Goal: Transaction & Acquisition: Purchase product/service

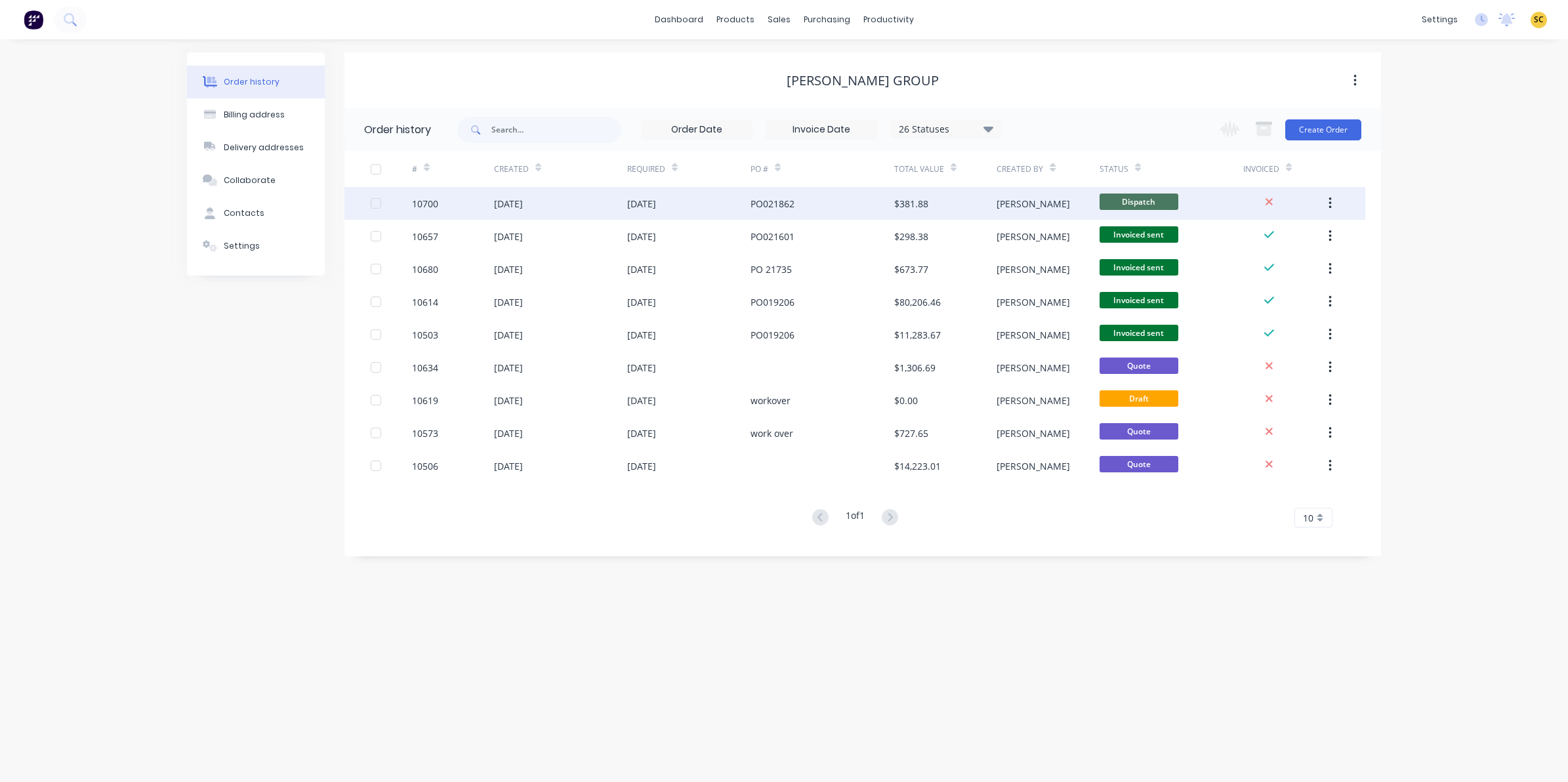
drag, startPoint x: 552, startPoint y: 215, endPoint x: 503, endPoint y: 193, distance: 53.7
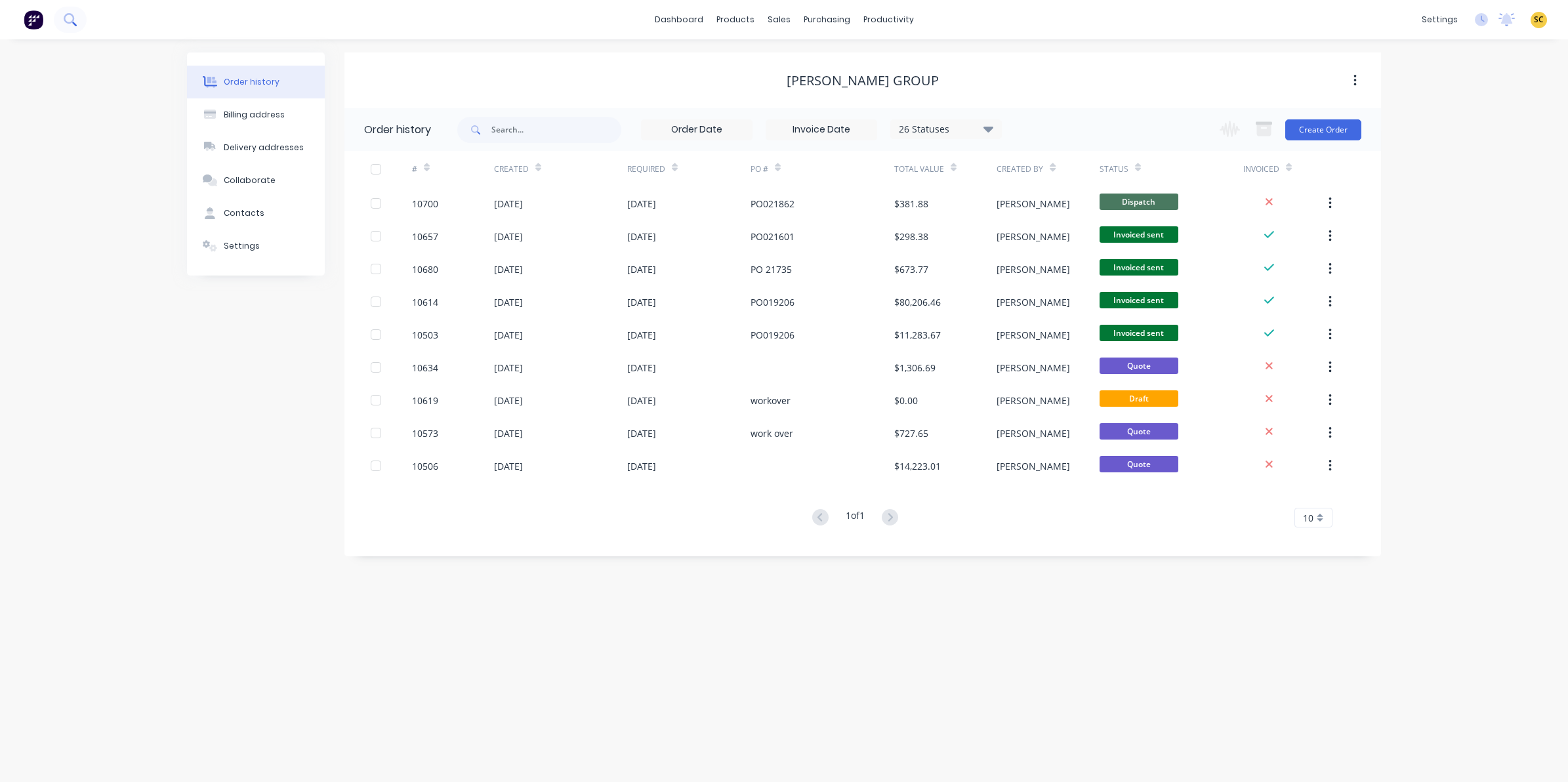
drag, startPoint x: 503, startPoint y: 193, endPoint x: 75, endPoint y: 23, distance: 460.5
click at [75, 23] on icon at bounding box center [70, 19] width 12 height 12
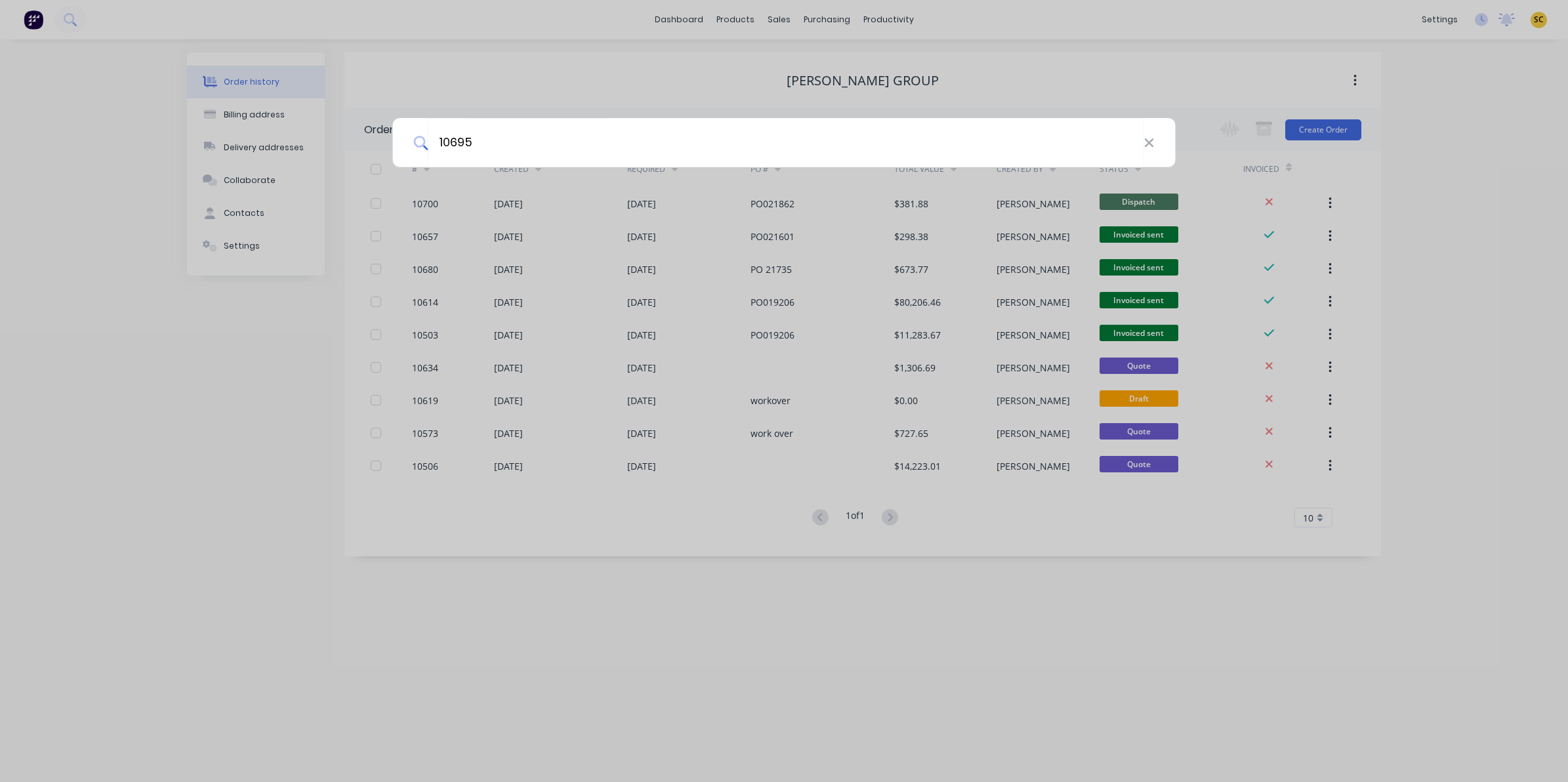
type input "10695"
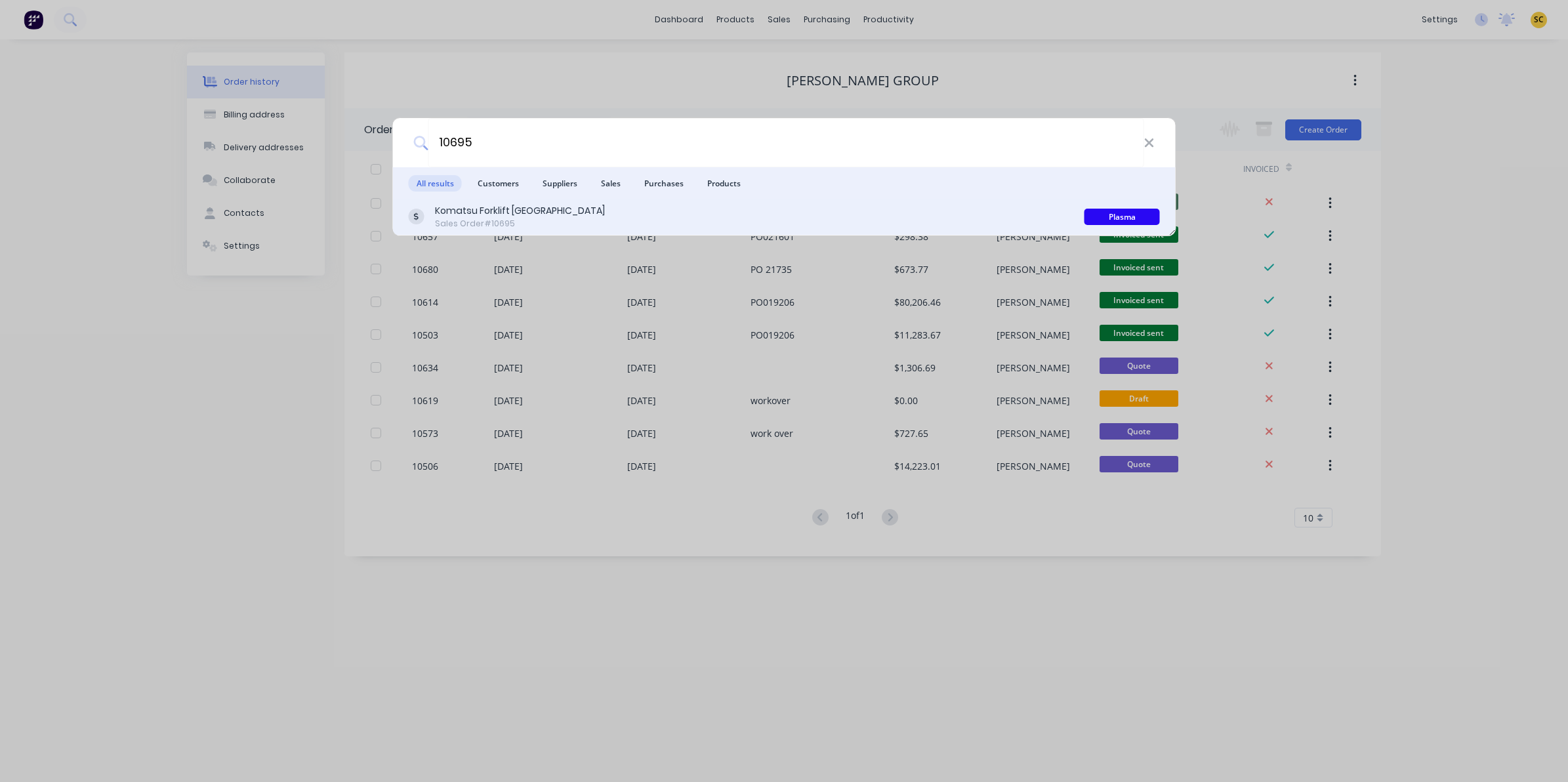
click at [587, 212] on div "Komatsu Forklift Australia Sales Order #10695" at bounding box center [746, 217] width 675 height 26
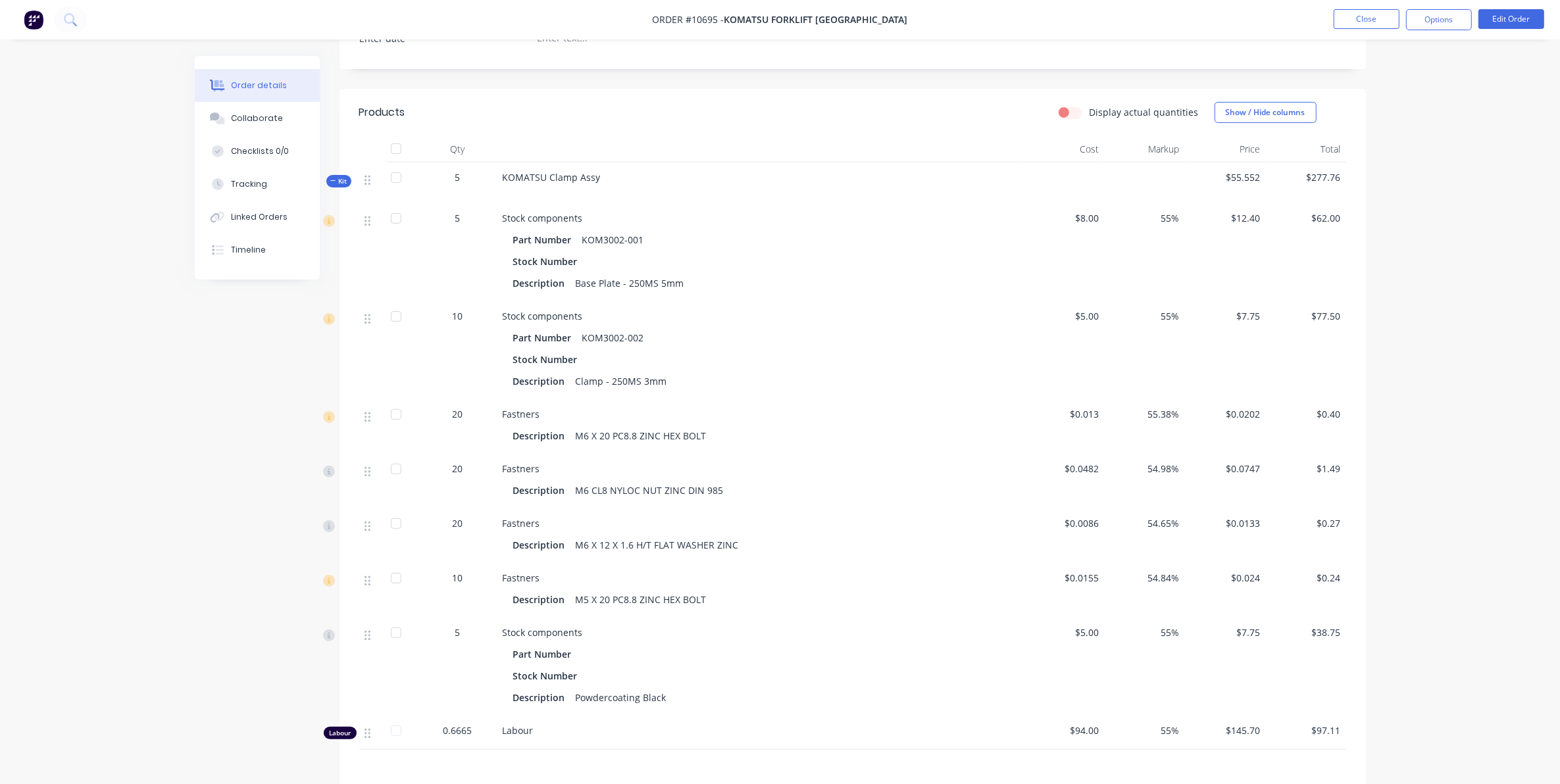
scroll to position [411, 0]
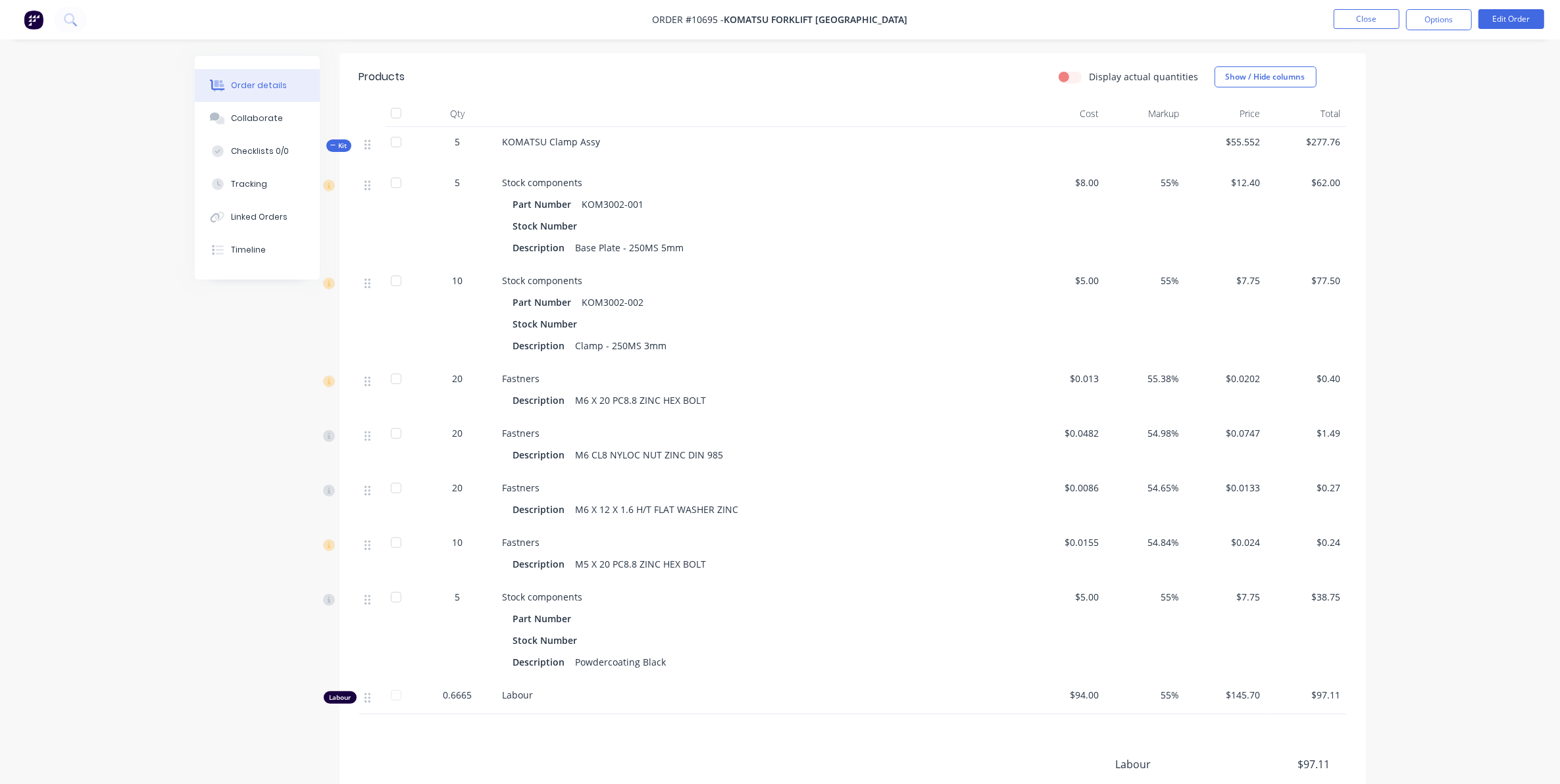
click at [624, 649] on div "Stock Number" at bounding box center [761, 640] width 495 height 19
click at [669, 679] on div "Stock components Part Number Stock Number Description Powdercoating Black" at bounding box center [761, 631] width 526 height 98
click at [659, 666] on div "Powdercoating Black" at bounding box center [621, 662] width 101 height 19
click at [1529, 16] on button "Edit Order" at bounding box center [1511, 19] width 66 height 20
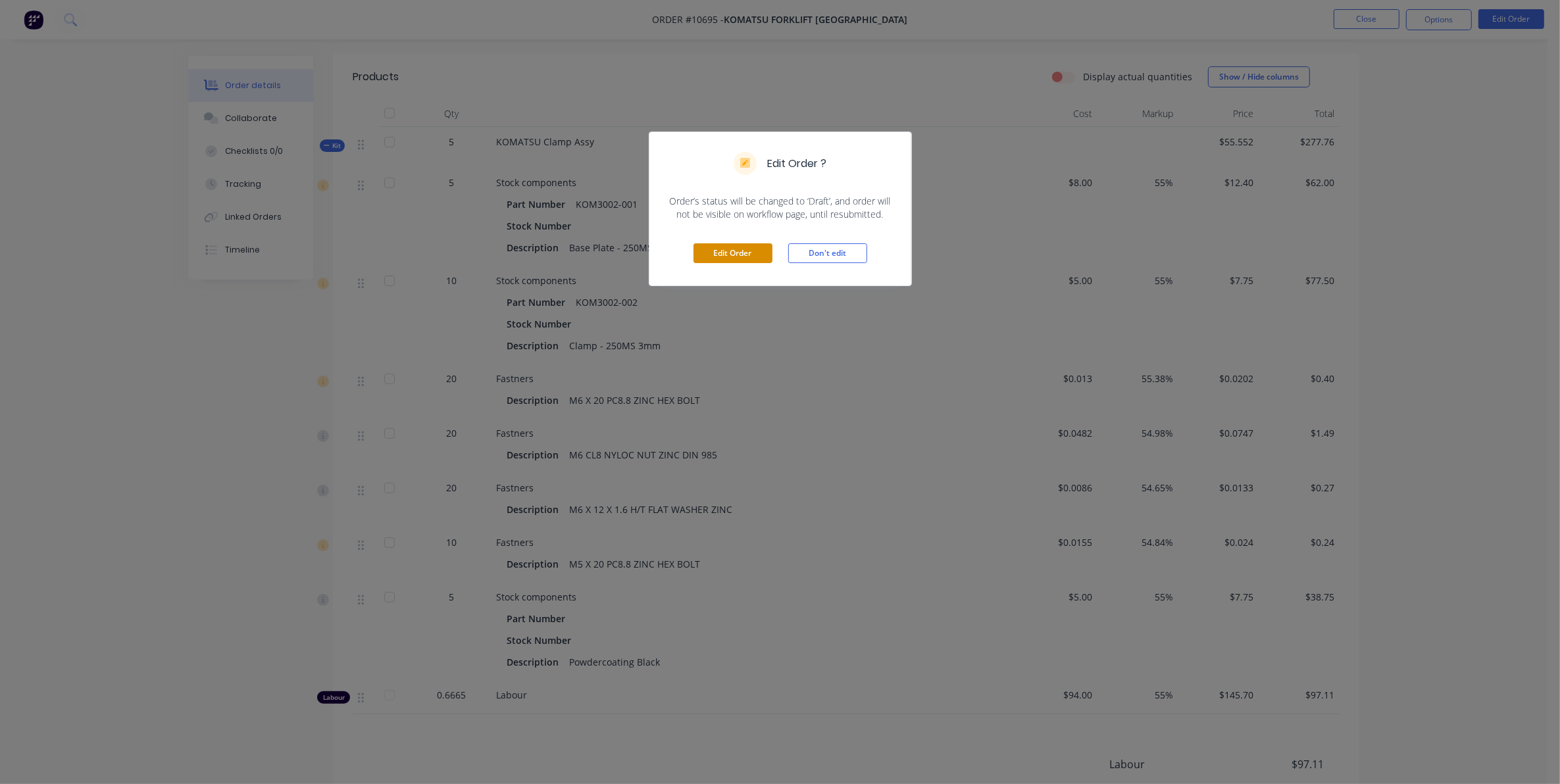
click at [714, 244] on button "Edit Order" at bounding box center [733, 253] width 79 height 20
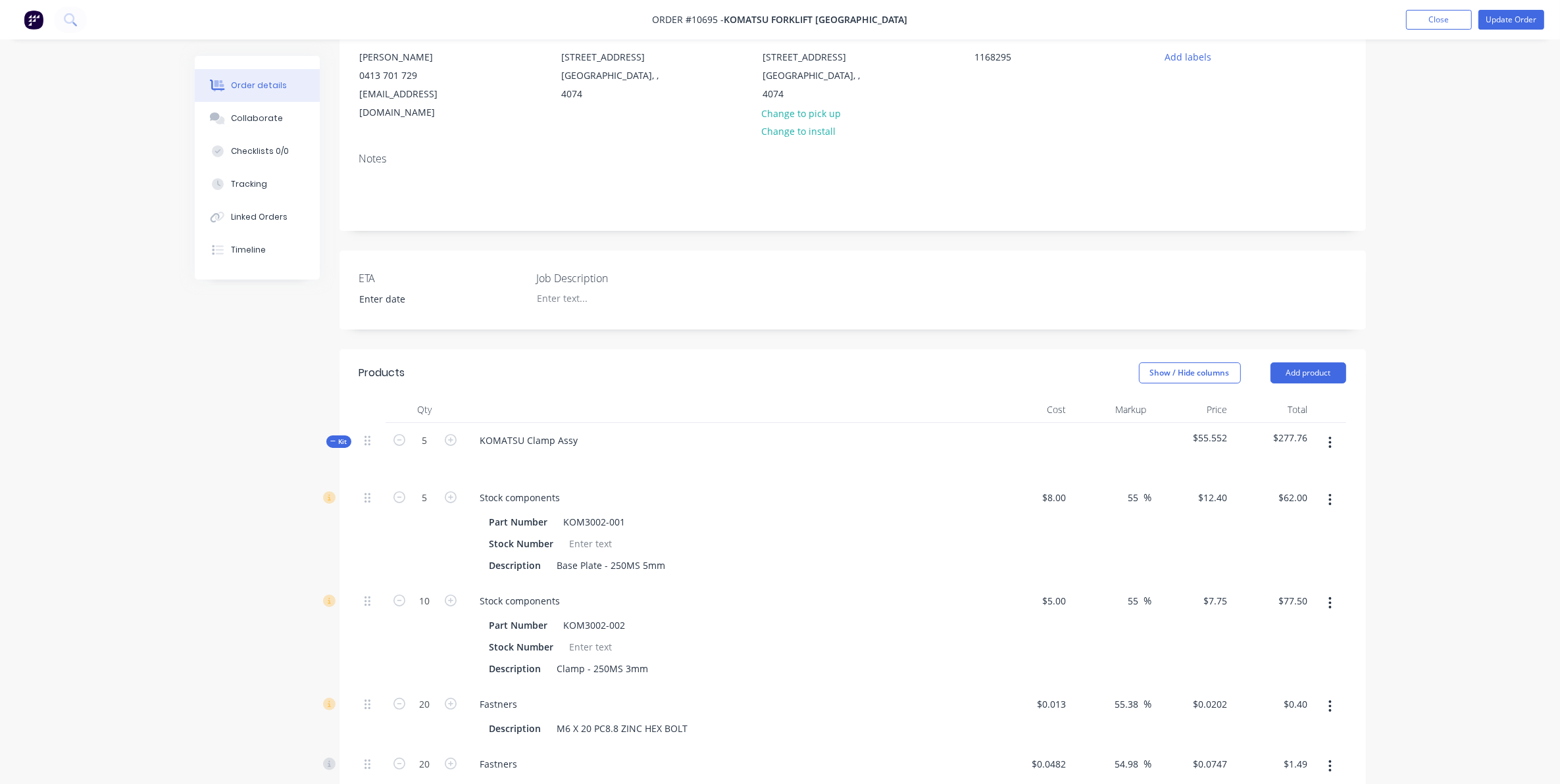
scroll to position [576, 0]
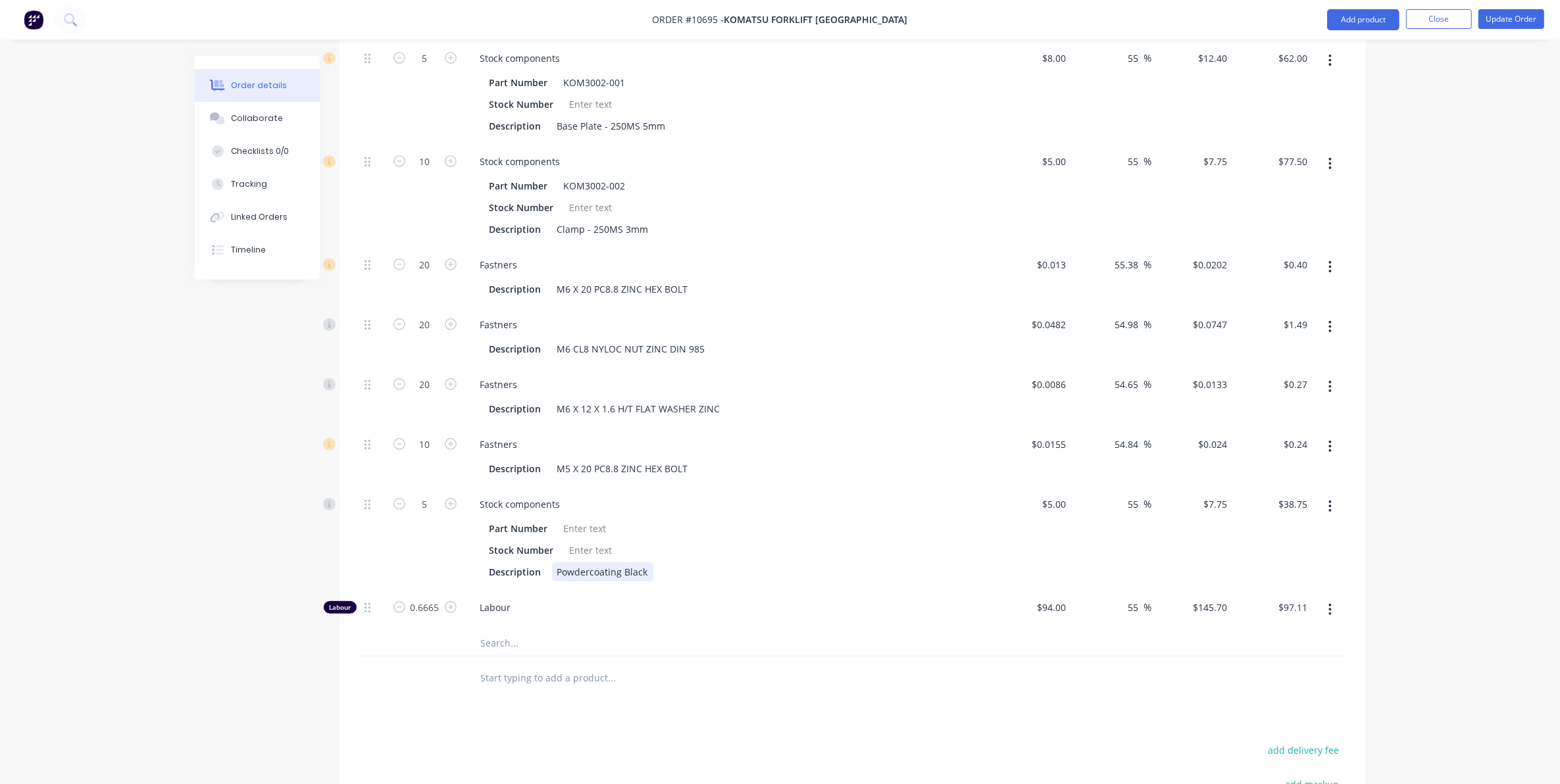
click at [643, 562] on div "Powdercoating Black" at bounding box center [603, 572] width 101 height 19
click at [393, 713] on div "Products Show / Hide columns Add product Qty Cost Markup Price Total Kit 5 KOMA…" at bounding box center [853, 463] width 1026 height 1105
click at [1521, 20] on button "Update Order" at bounding box center [1511, 19] width 66 height 20
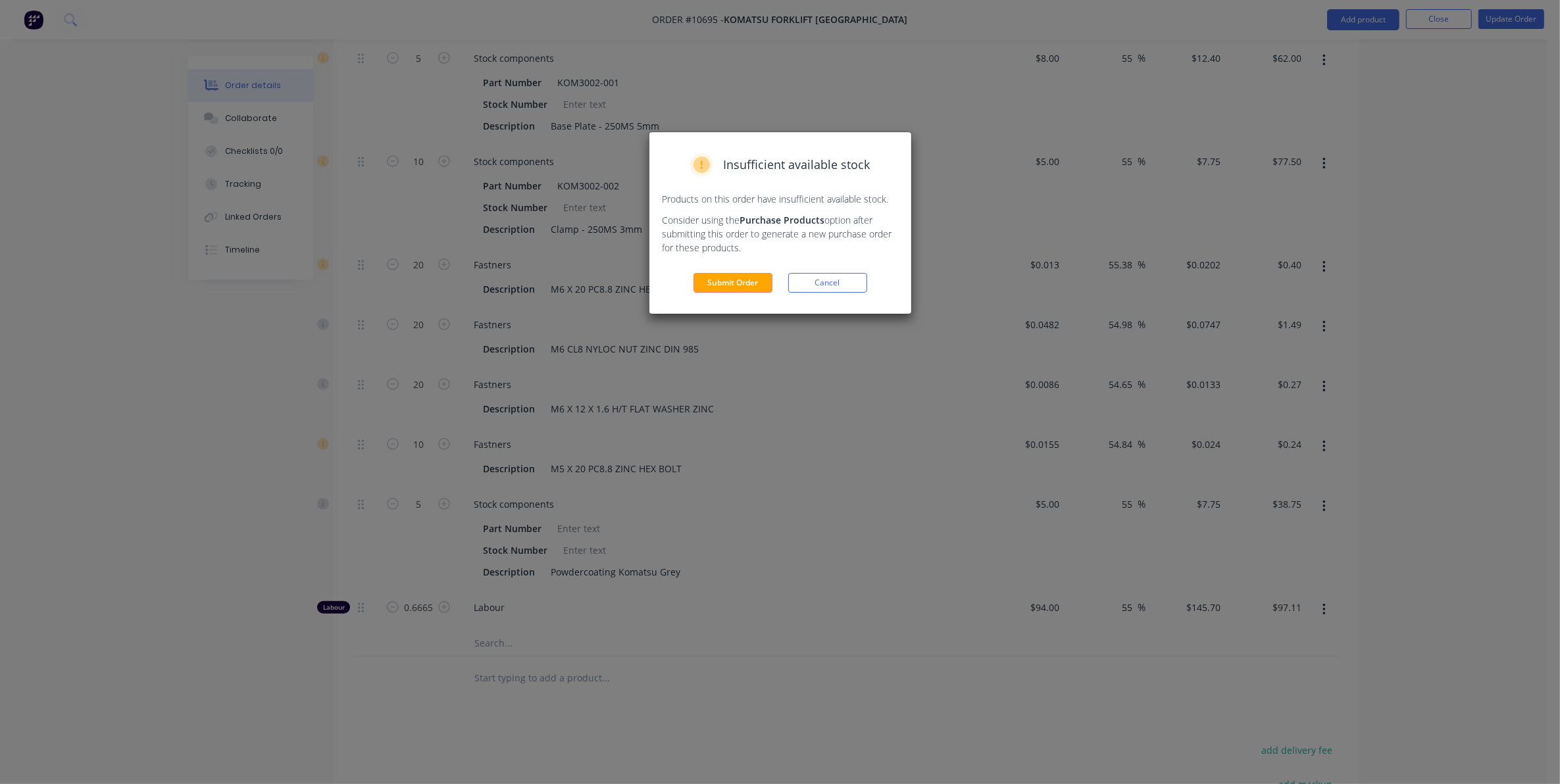
click at [738, 295] on div "Insufficient available stock Products on this order have insufficient available…" at bounding box center [780, 223] width 262 height 182
click at [731, 288] on button "Submit Order" at bounding box center [733, 282] width 79 height 20
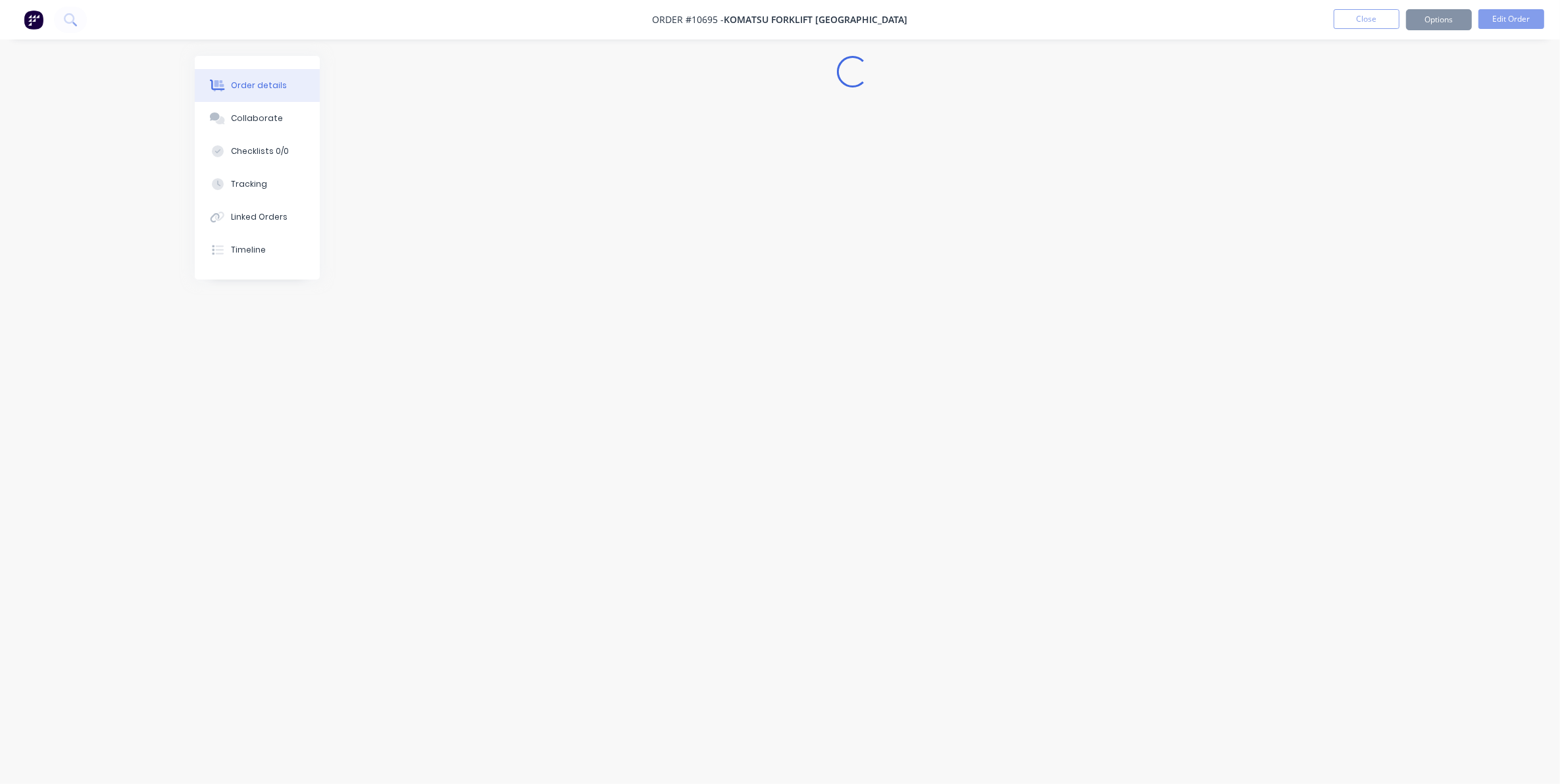
scroll to position [0, 0]
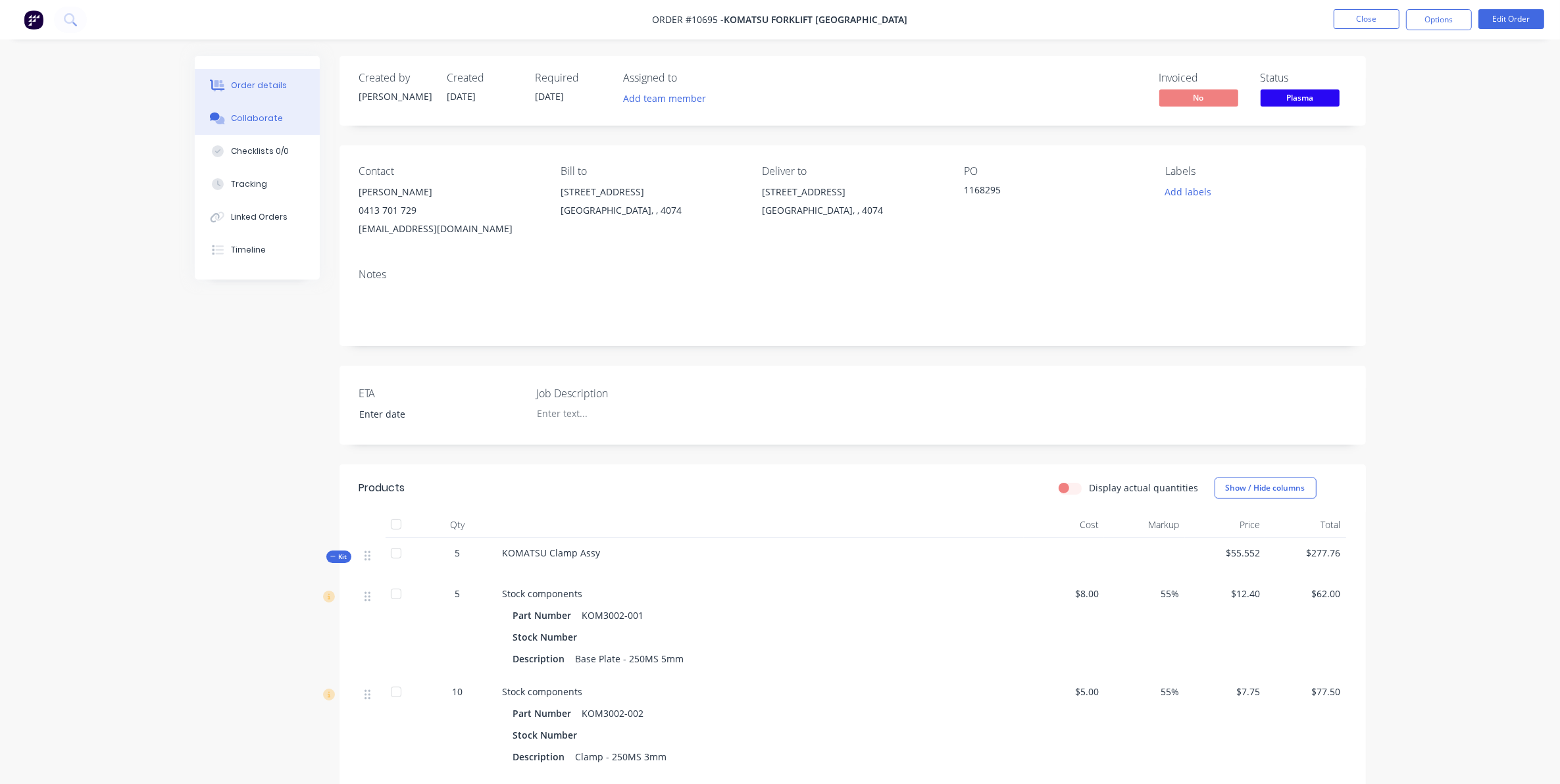
click at [219, 129] on button "Collaborate" at bounding box center [257, 118] width 125 height 33
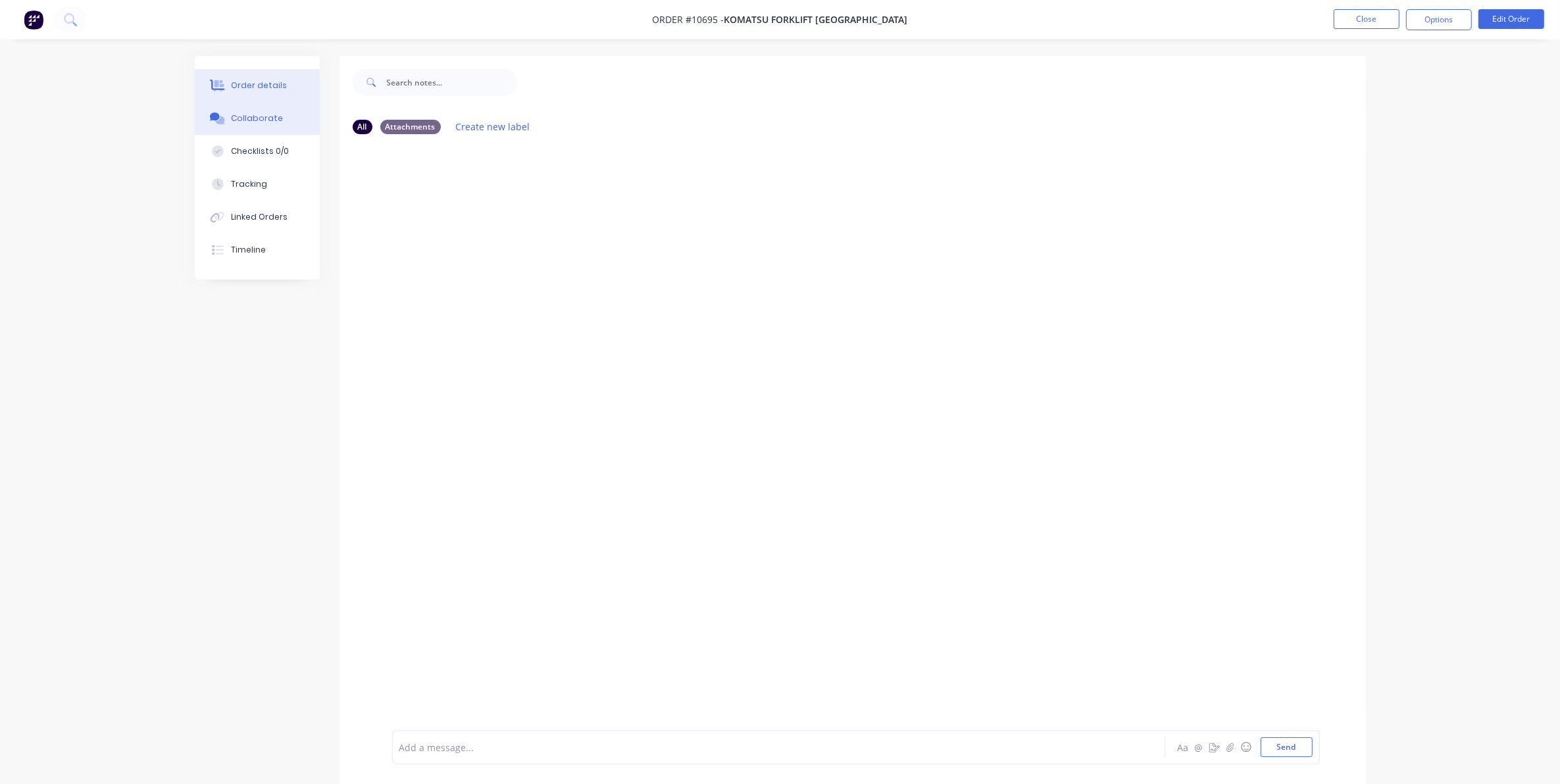
click at [228, 82] on button "Order details" at bounding box center [257, 85] width 125 height 33
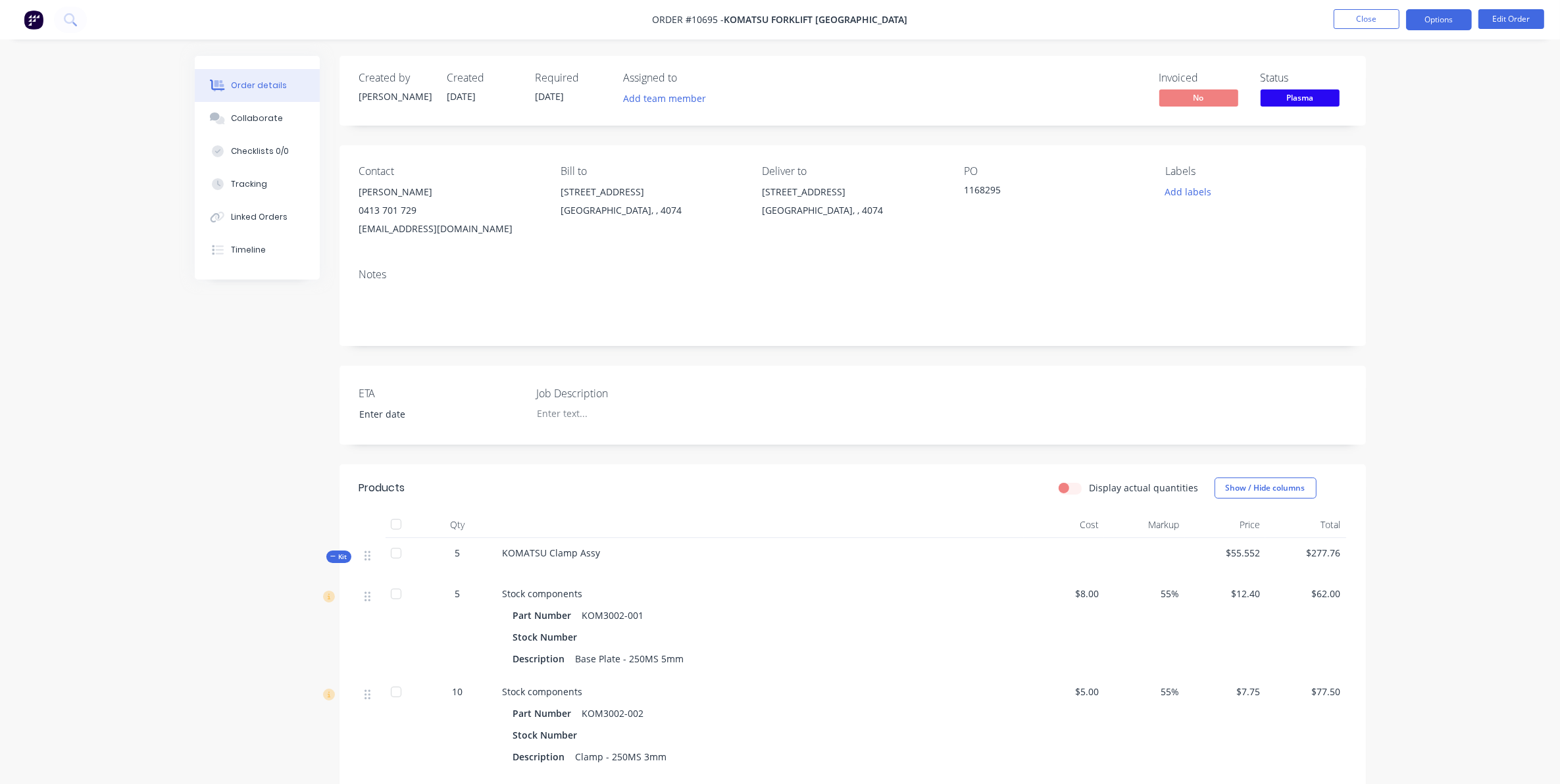
click at [1439, 27] on button "Options" at bounding box center [1439, 20] width 66 height 21
click at [1369, 244] on div "Purchase Products" at bounding box center [1399, 238] width 121 height 19
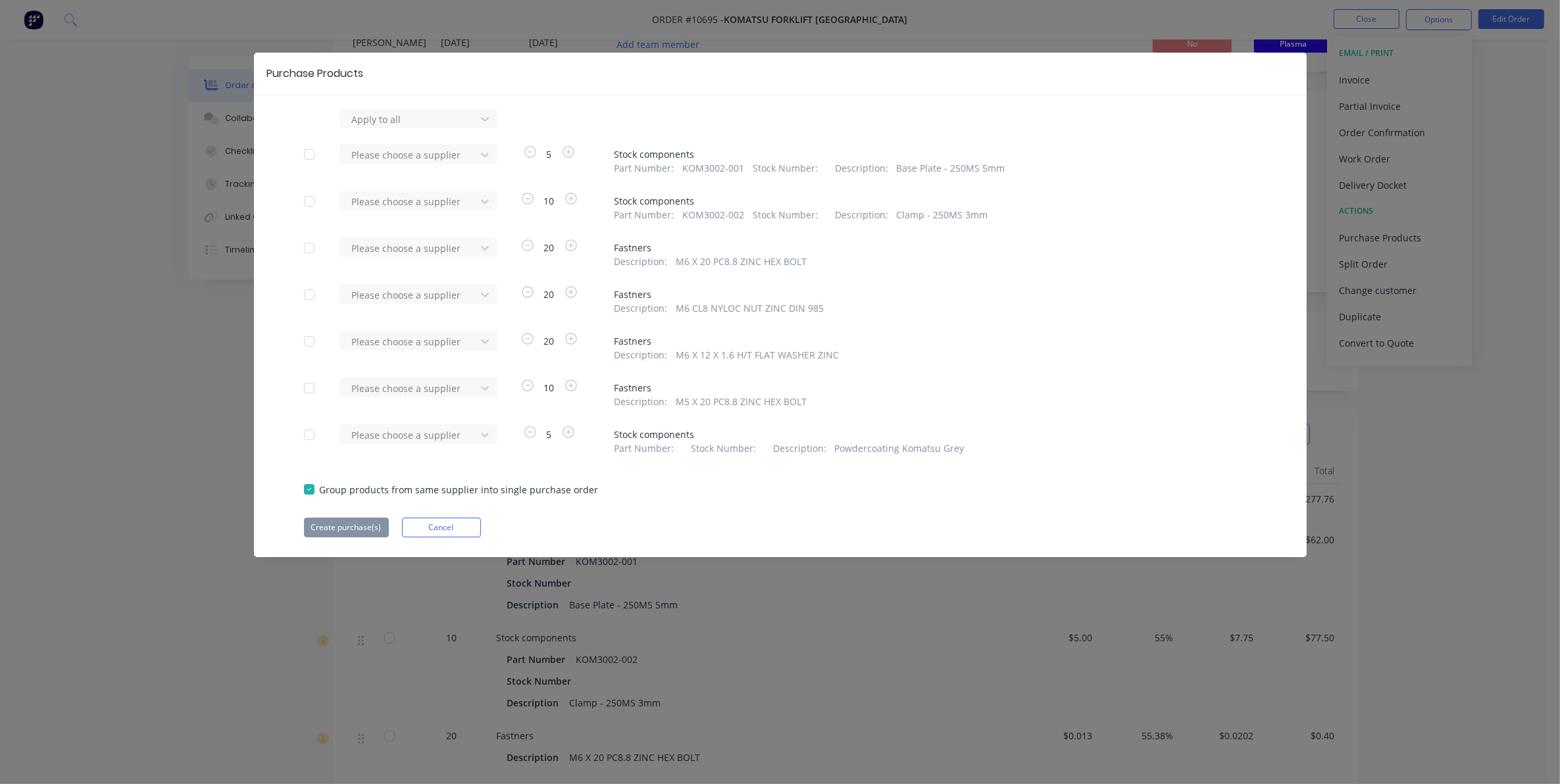
scroll to position [165, 0]
click at [301, 438] on div at bounding box center [309, 434] width 27 height 27
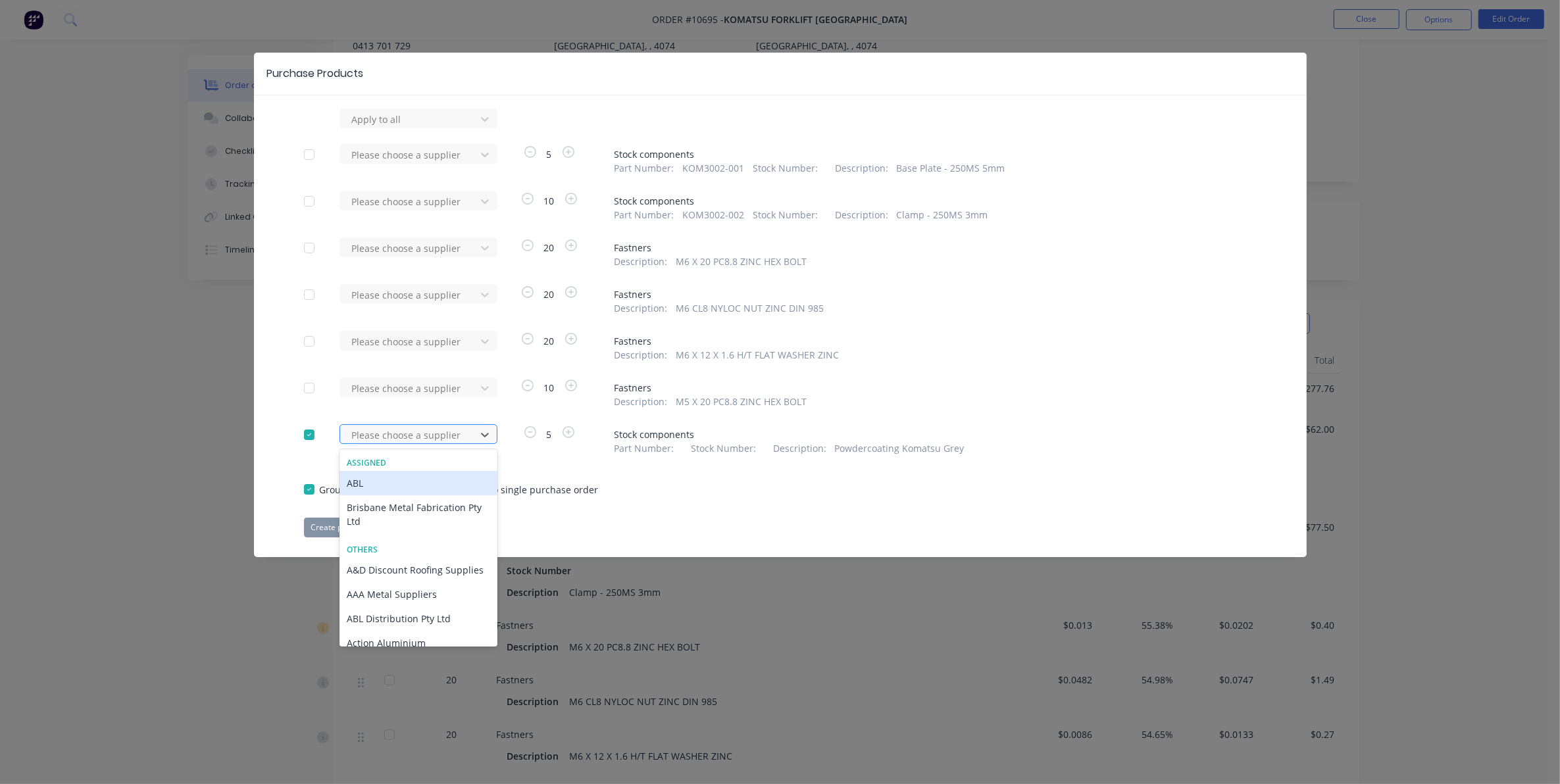
click at [439, 435] on div at bounding box center [410, 435] width 118 height 16
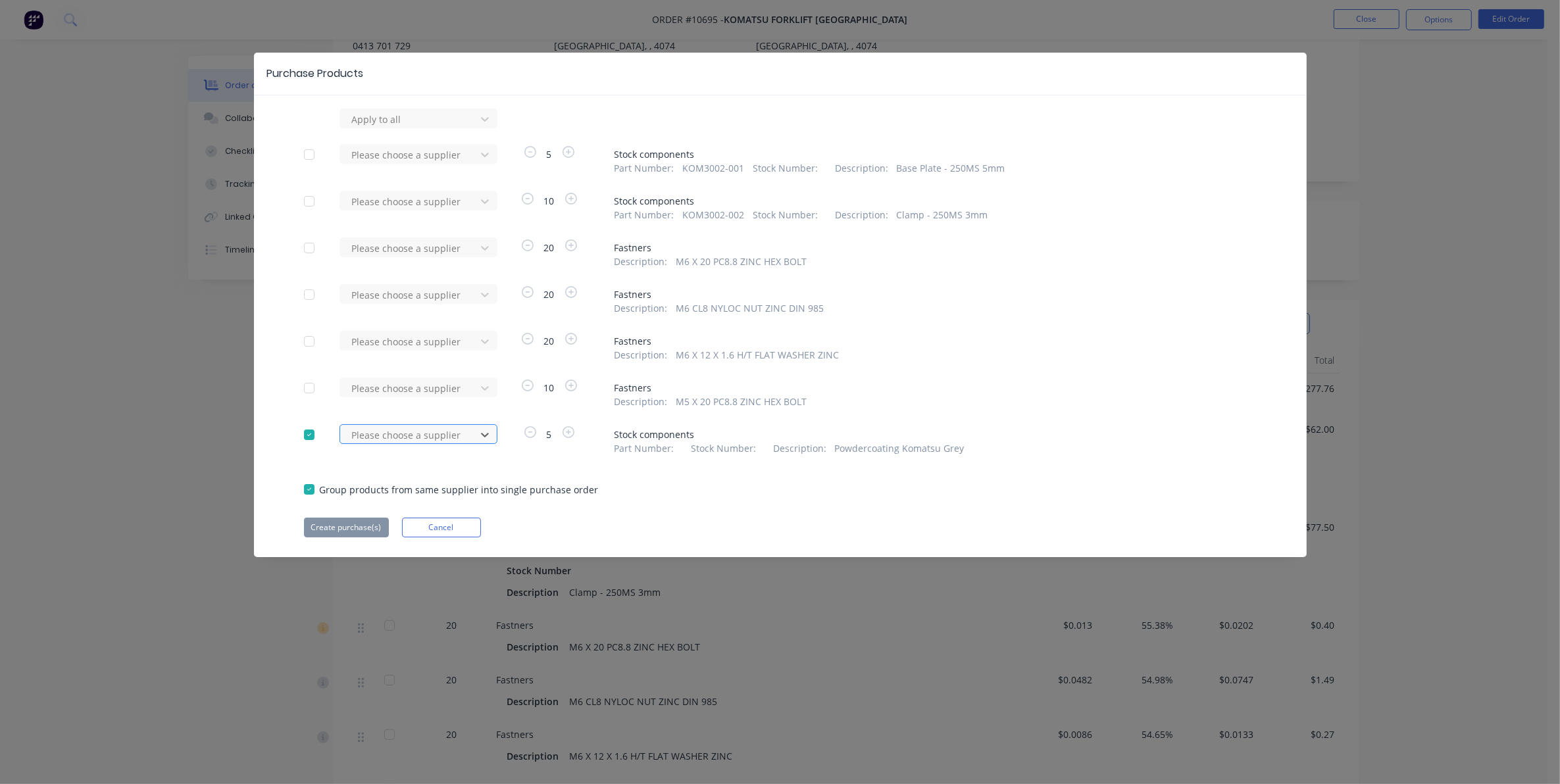
click at [421, 427] on div at bounding box center [410, 435] width 118 height 16
type input "prem"
click at [429, 492] on div "Premiercoat Powder Coating Pty Ltd" at bounding box center [419, 490] width 158 height 38
click at [322, 527] on button "Create purchase(s)" at bounding box center [346, 527] width 85 height 20
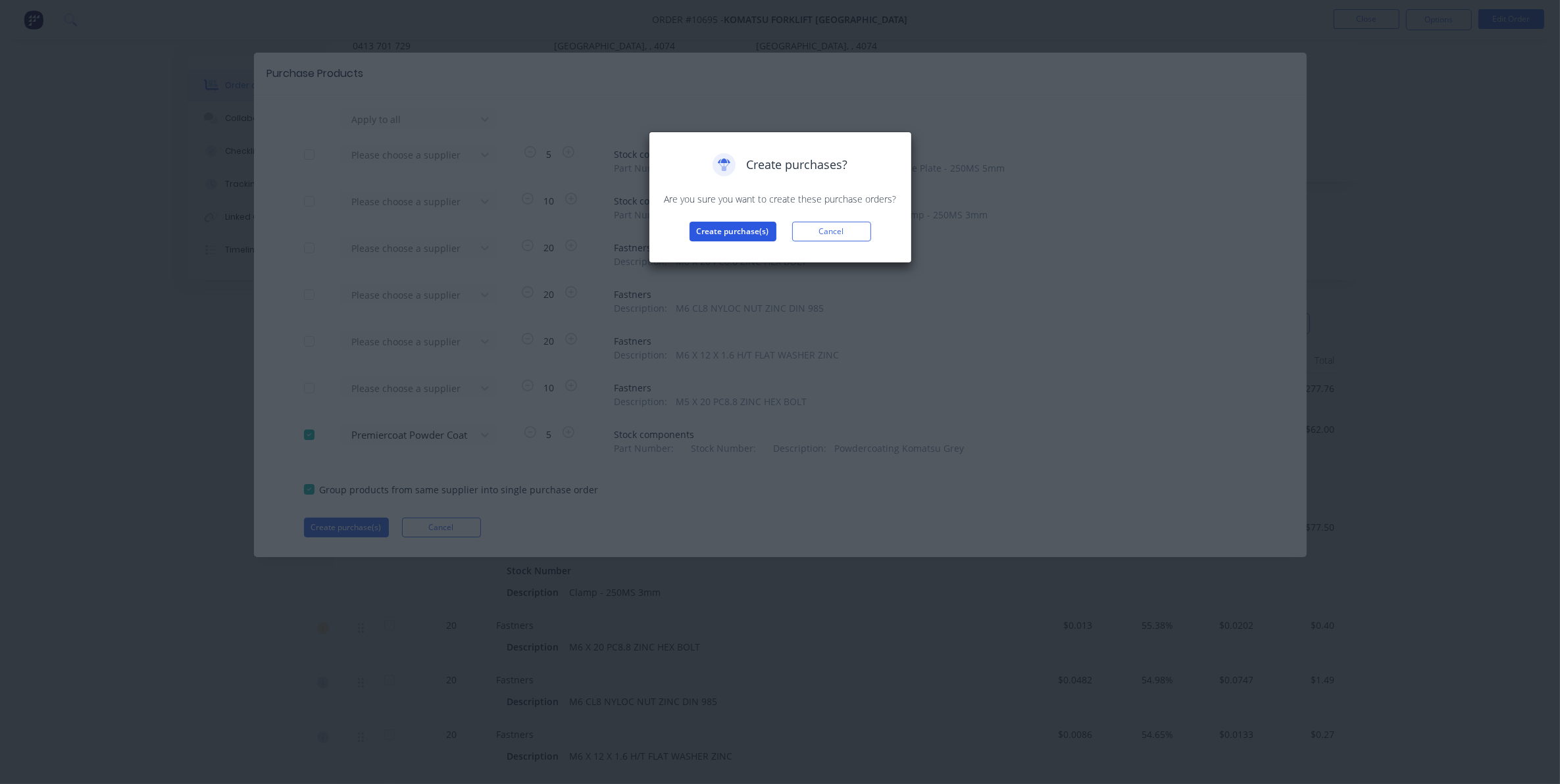
click at [706, 232] on button "Create purchase(s)" at bounding box center [733, 231] width 87 height 20
click at [748, 268] on div "Purchases created Your purchases have been created and saved as drafts. Click t…" at bounding box center [780, 208] width 264 height 152
drag, startPoint x: 747, startPoint y: 265, endPoint x: 741, endPoint y: 260, distance: 7.8
click at [741, 260] on div "Purchases created Your purchases have been created and saved as drafts. Click t…" at bounding box center [780, 208] width 264 height 152
drag, startPoint x: 741, startPoint y: 260, endPoint x: 737, endPoint y: 250, distance: 10.8
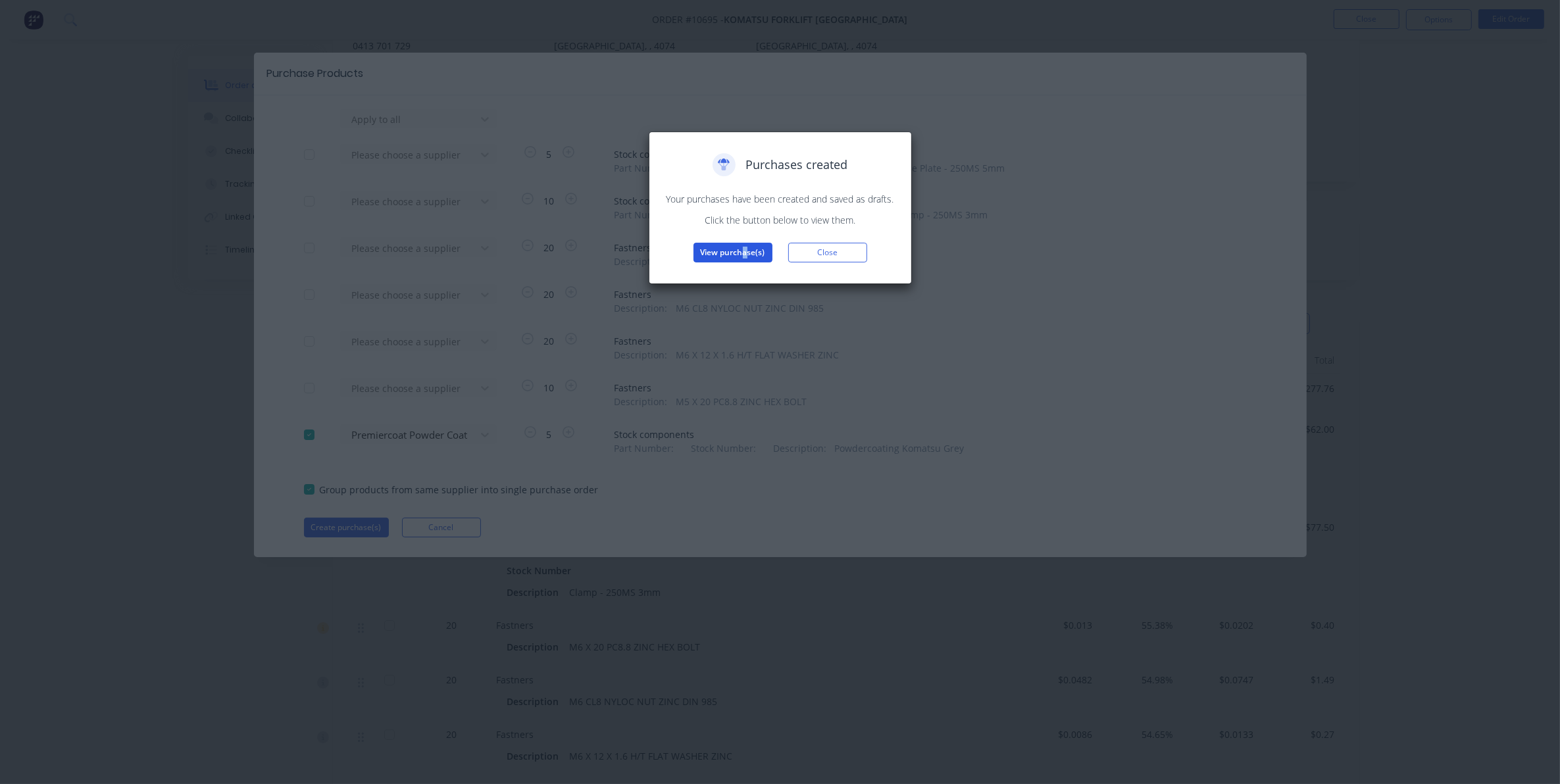
click at [737, 250] on button "View purchase(s)" at bounding box center [733, 252] width 79 height 20
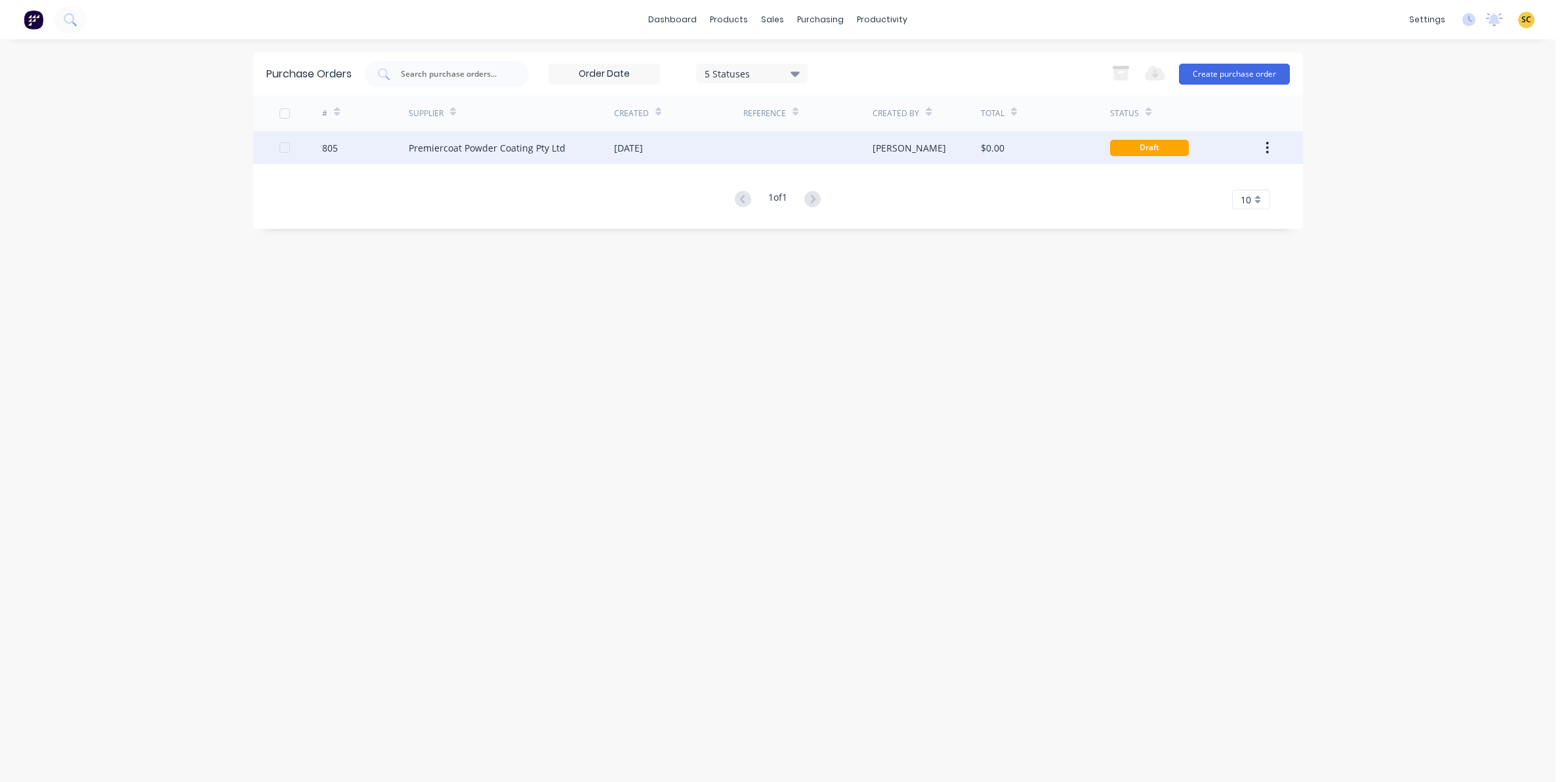
click at [902, 143] on div "[PERSON_NAME]" at bounding box center [926, 147] width 108 height 33
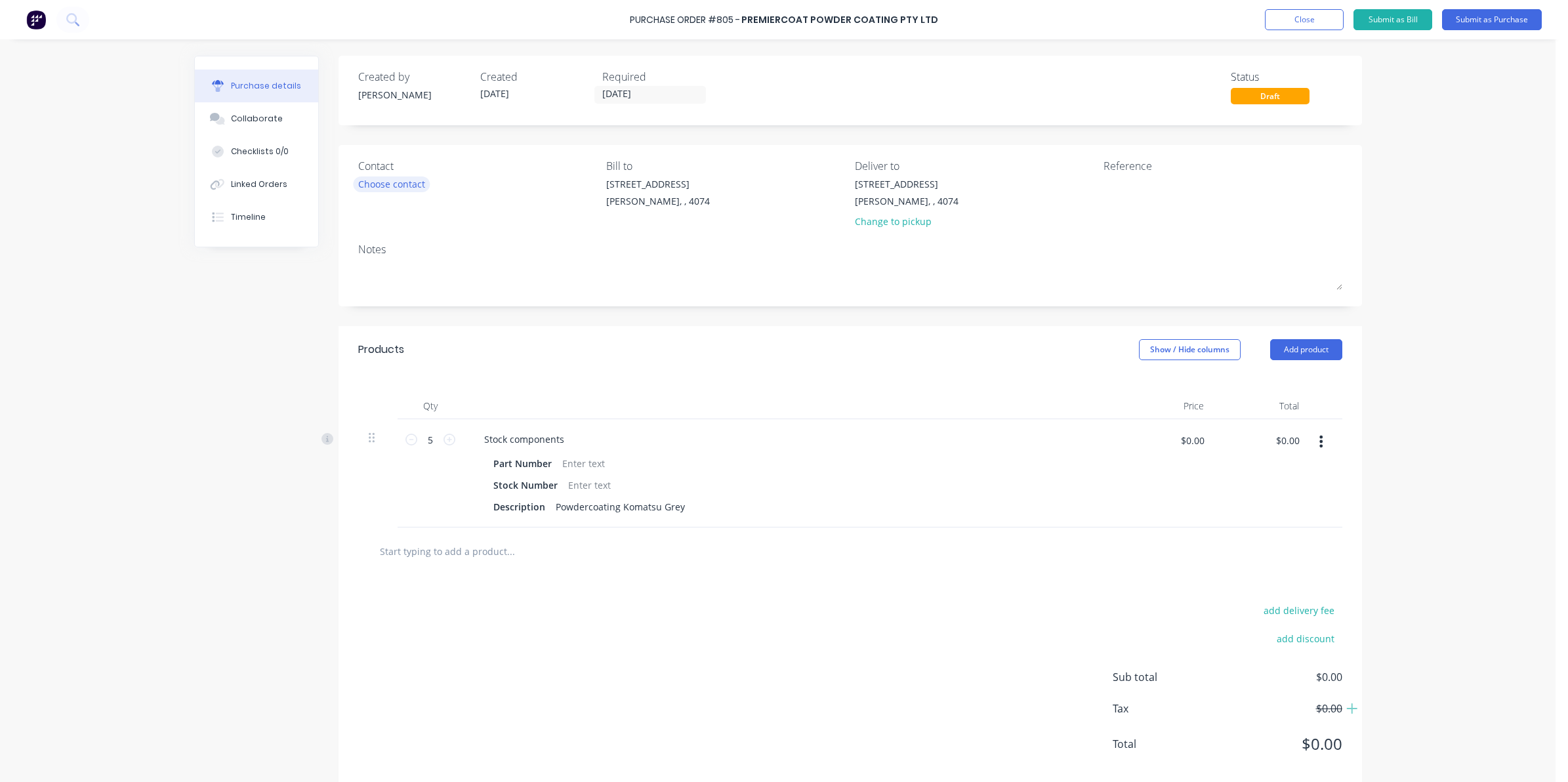
click at [411, 183] on div "Choose contact" at bounding box center [392, 184] width 67 height 14
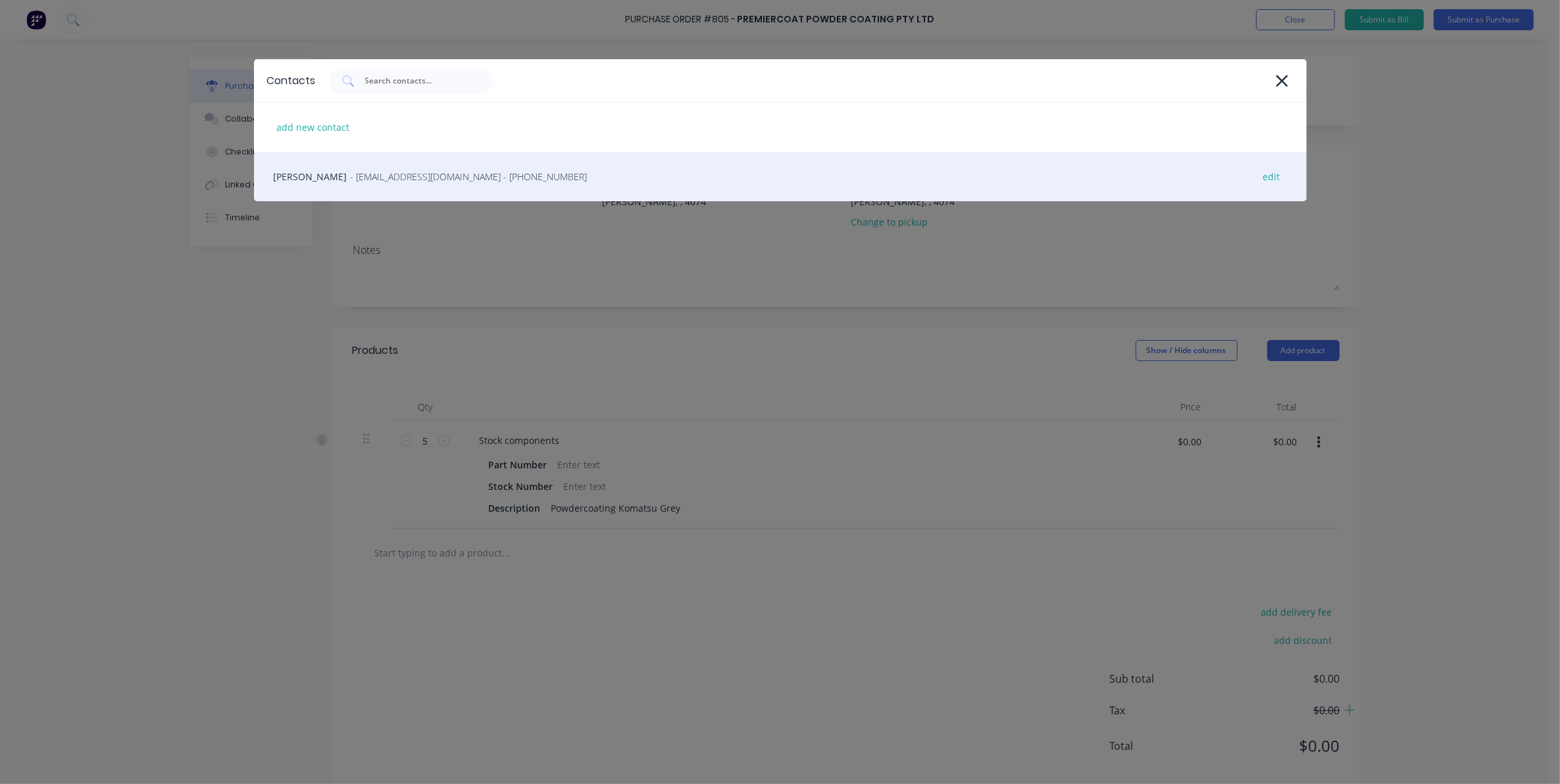
click at [367, 179] on span "- [EMAIL_ADDRESS][DOMAIN_NAME] - [PHONE_NUMBER]" at bounding box center [469, 176] width 237 height 14
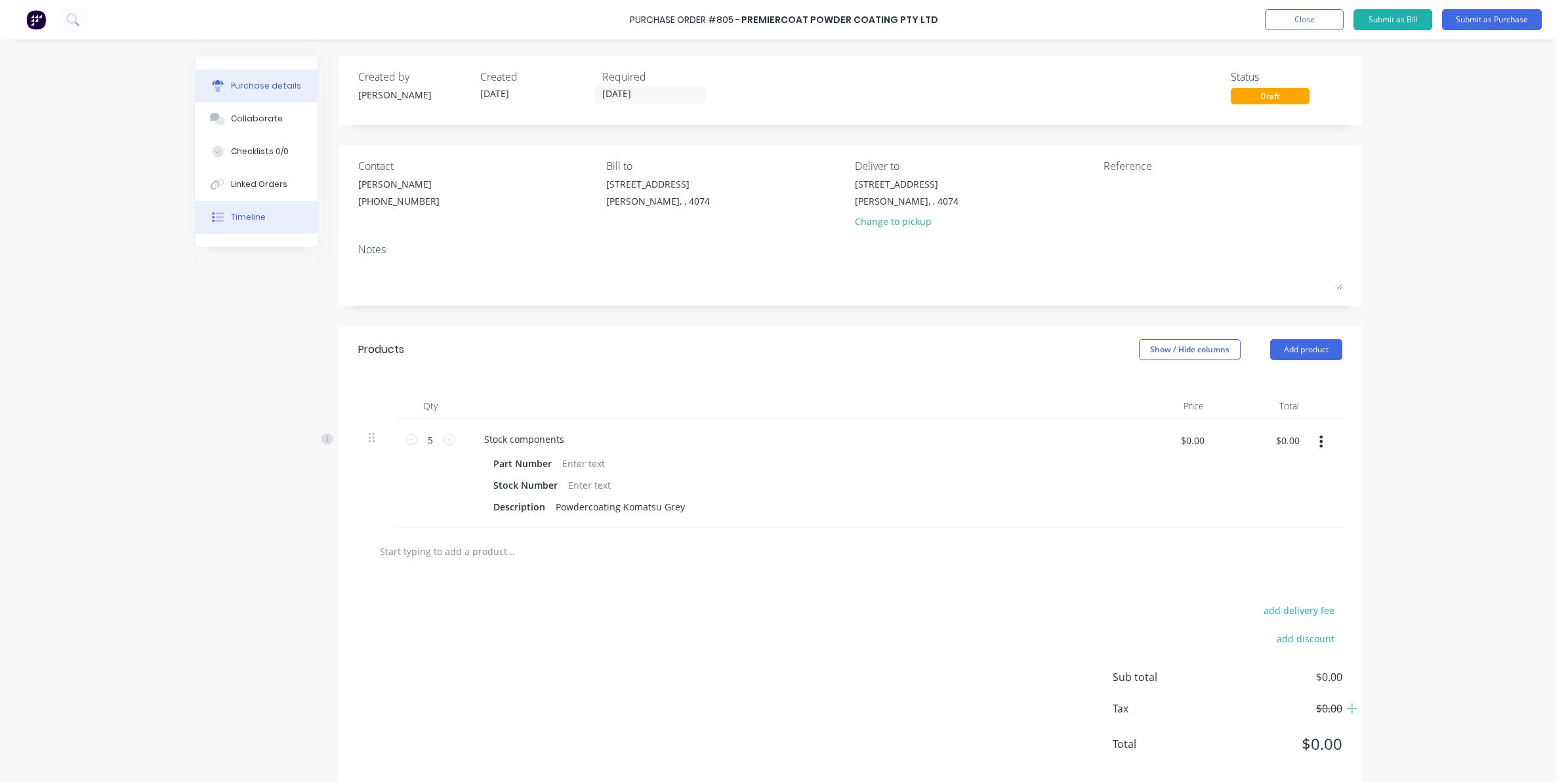
drag, startPoint x: 249, startPoint y: 208, endPoint x: 231, endPoint y: 172, distance: 40.2
click at [247, 207] on button "Timeline" at bounding box center [257, 217] width 124 height 33
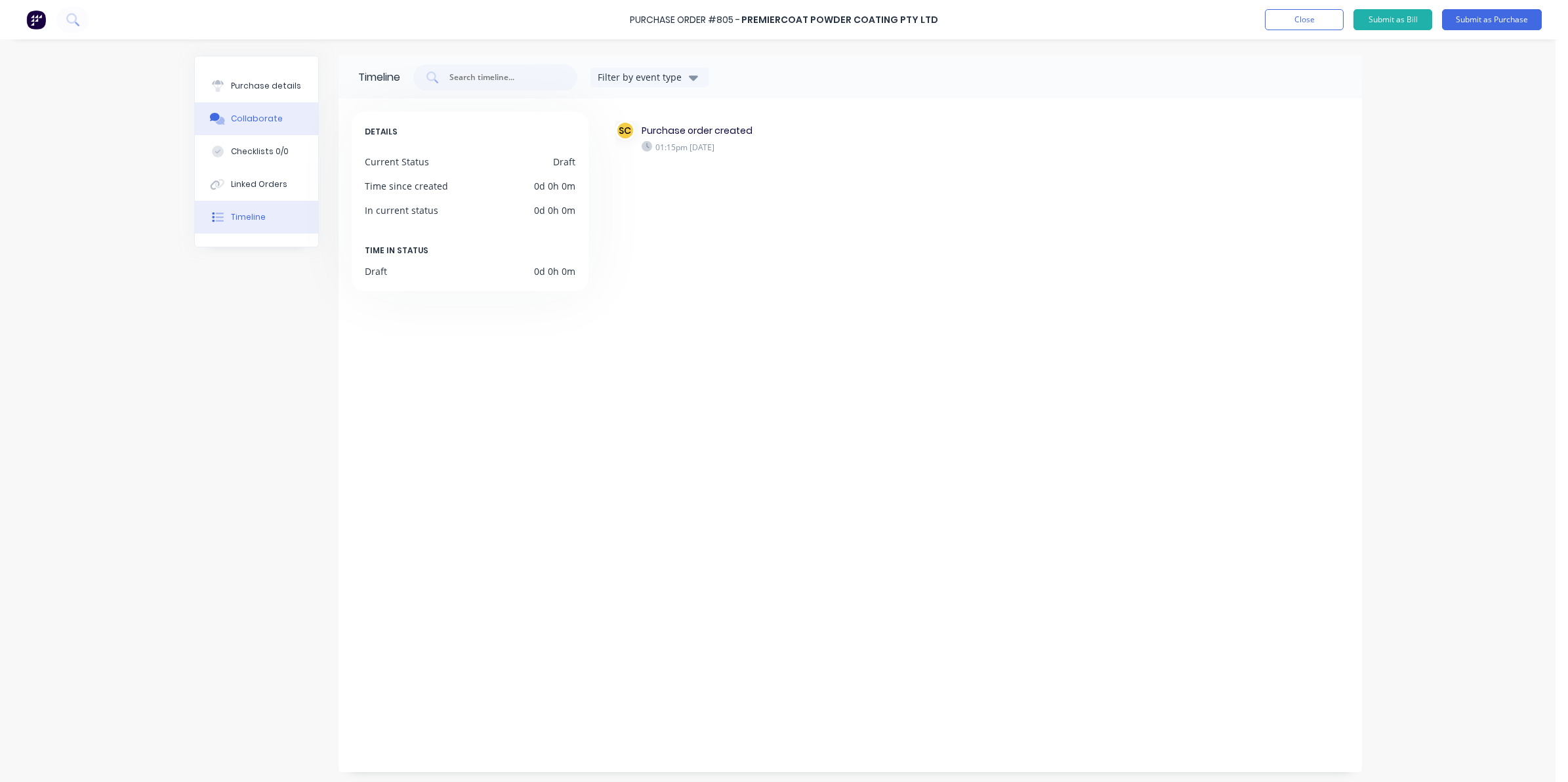
click at [238, 110] on button "Collaborate" at bounding box center [257, 119] width 124 height 33
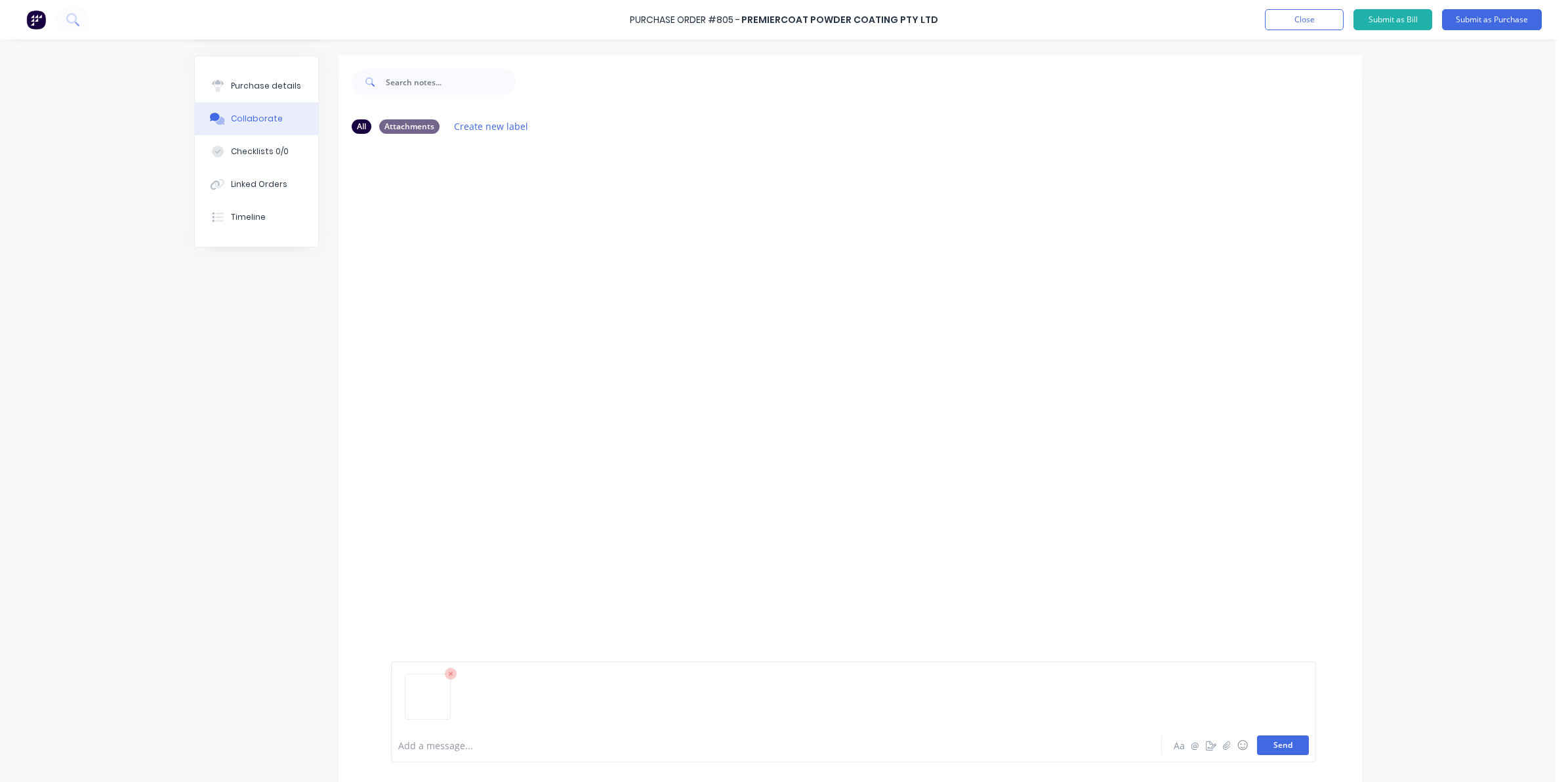
click at [1266, 753] on button "Send" at bounding box center [1282, 745] width 52 height 20
click at [273, 79] on button "Purchase details" at bounding box center [257, 86] width 124 height 33
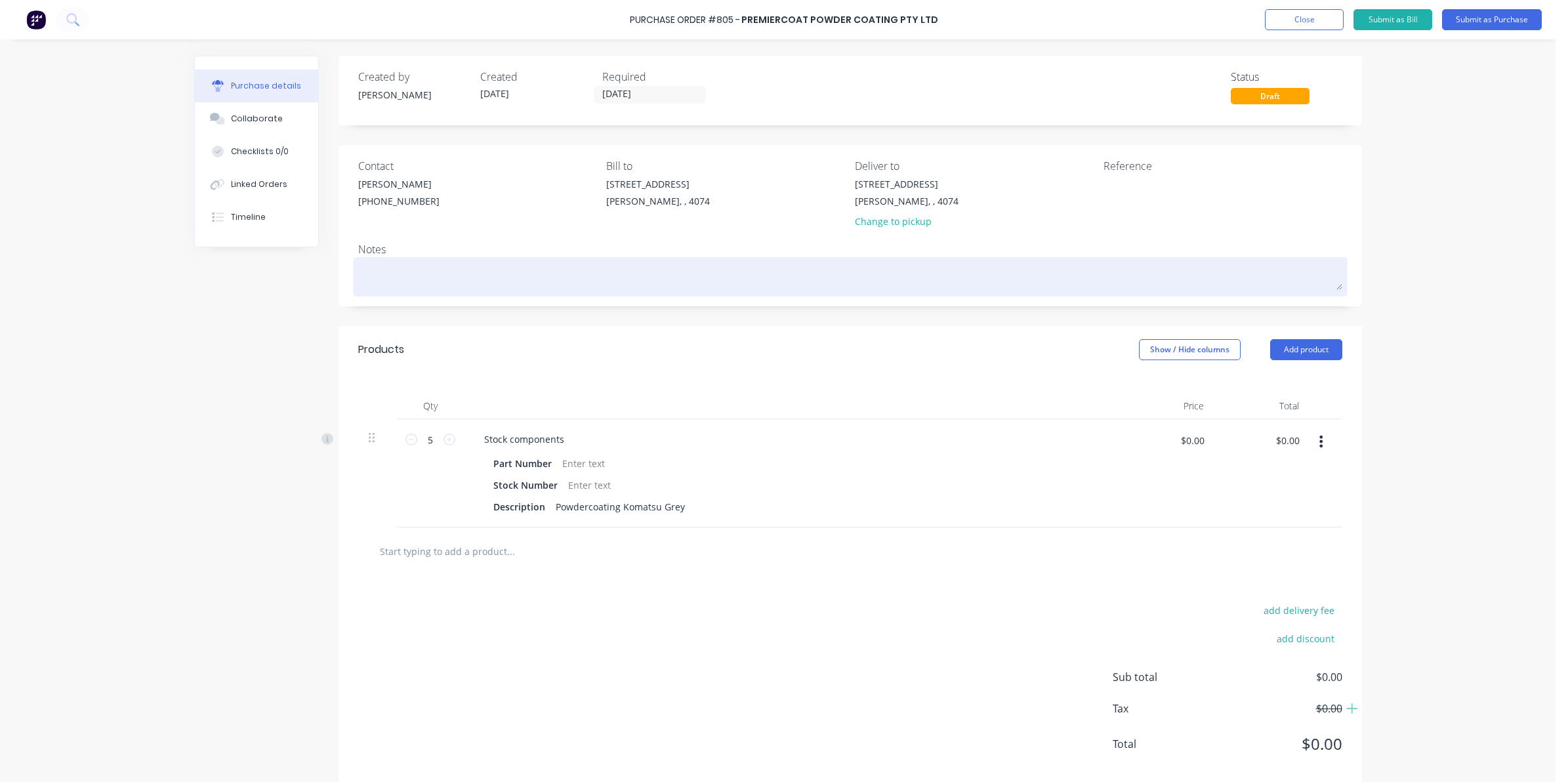
click at [426, 274] on textarea at bounding box center [850, 275] width 984 height 29
type textarea "x"
type textarea "p"
type textarea "x"
type textarea "po"
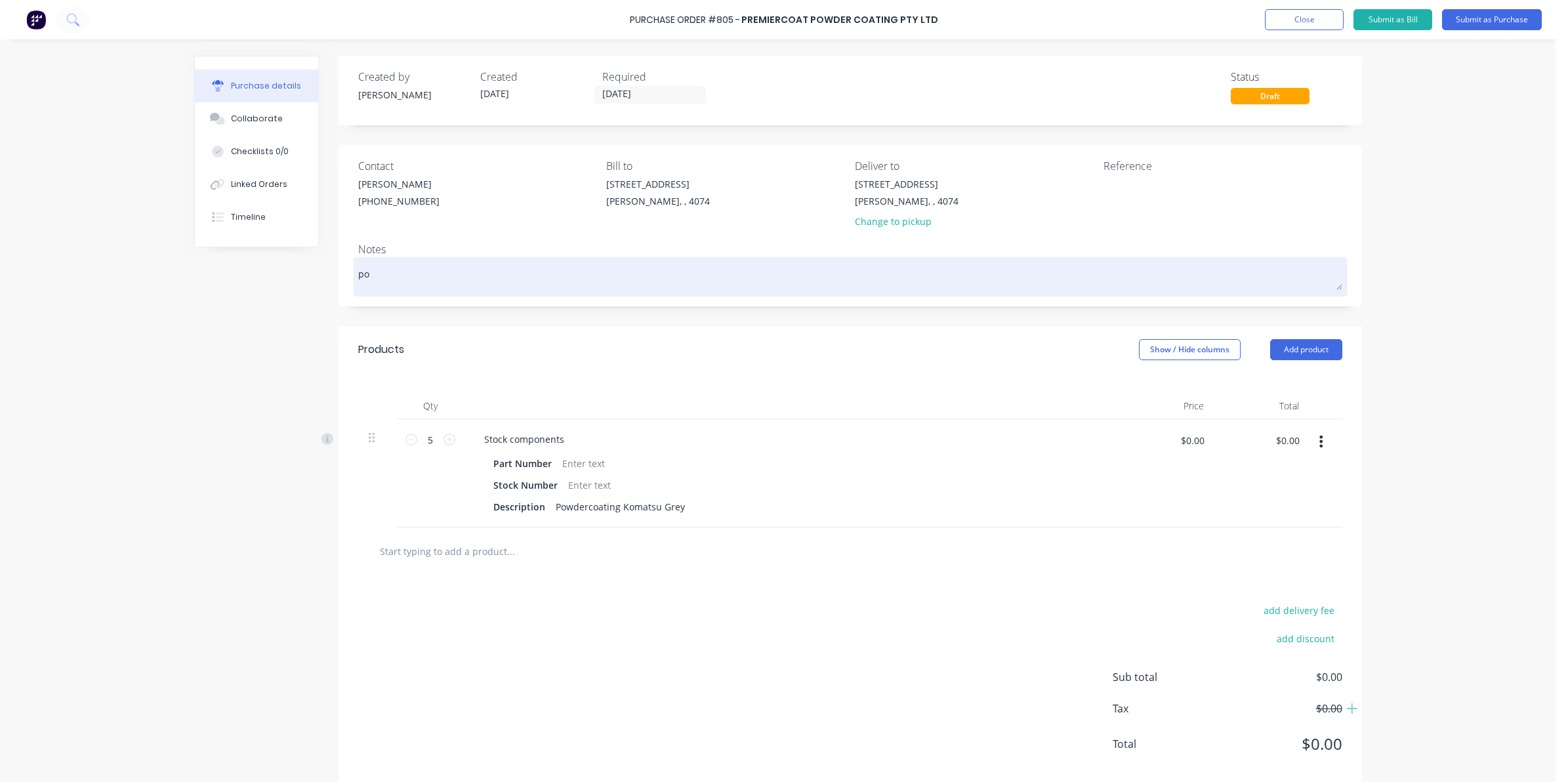
type textarea "x"
type textarea "pow"
type textarea "x"
type textarea "powd"
type textarea "x"
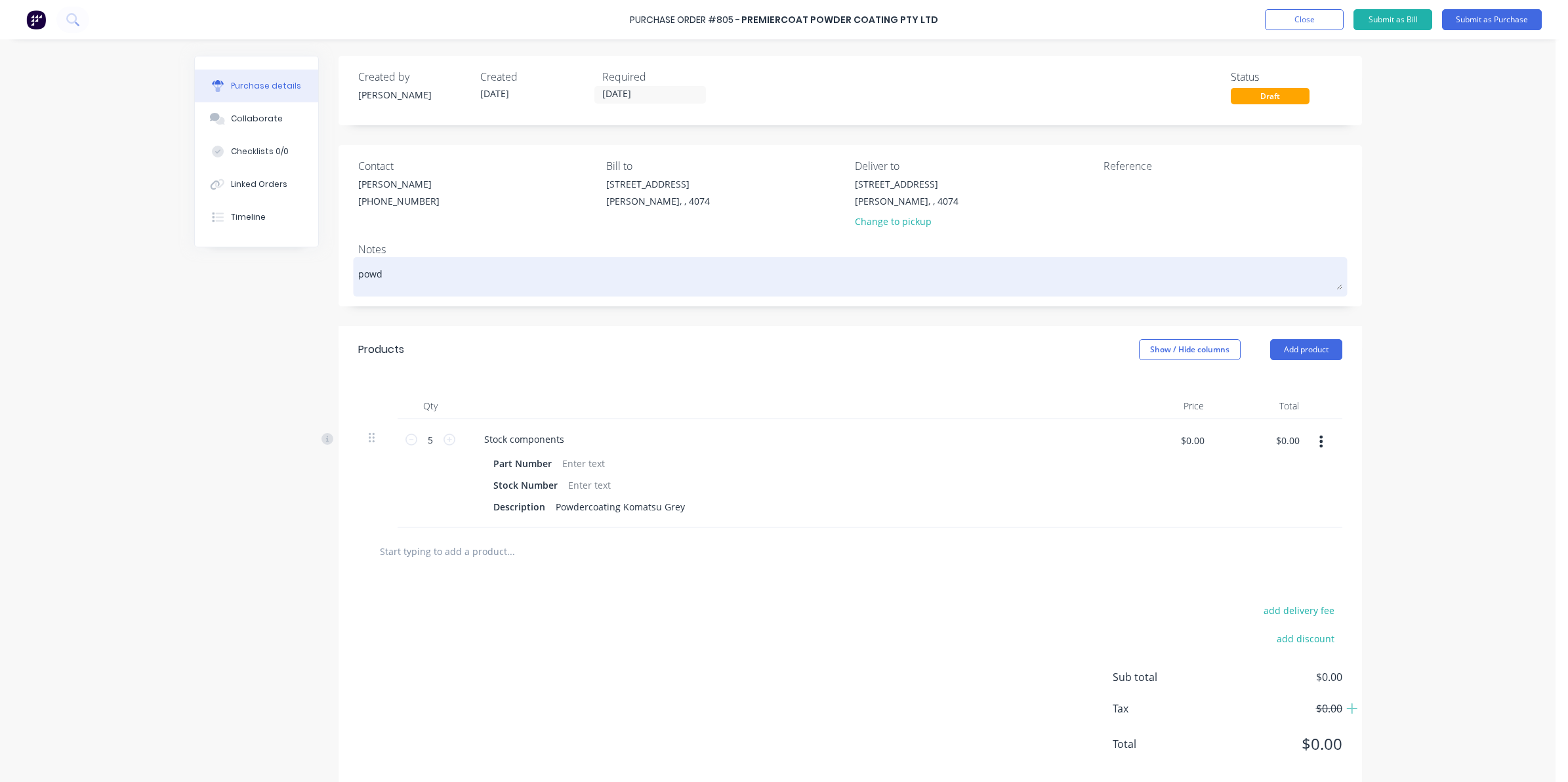
type textarea "powde"
type textarea "x"
type textarea "powder"
type textarea "x"
type textarea "powderc"
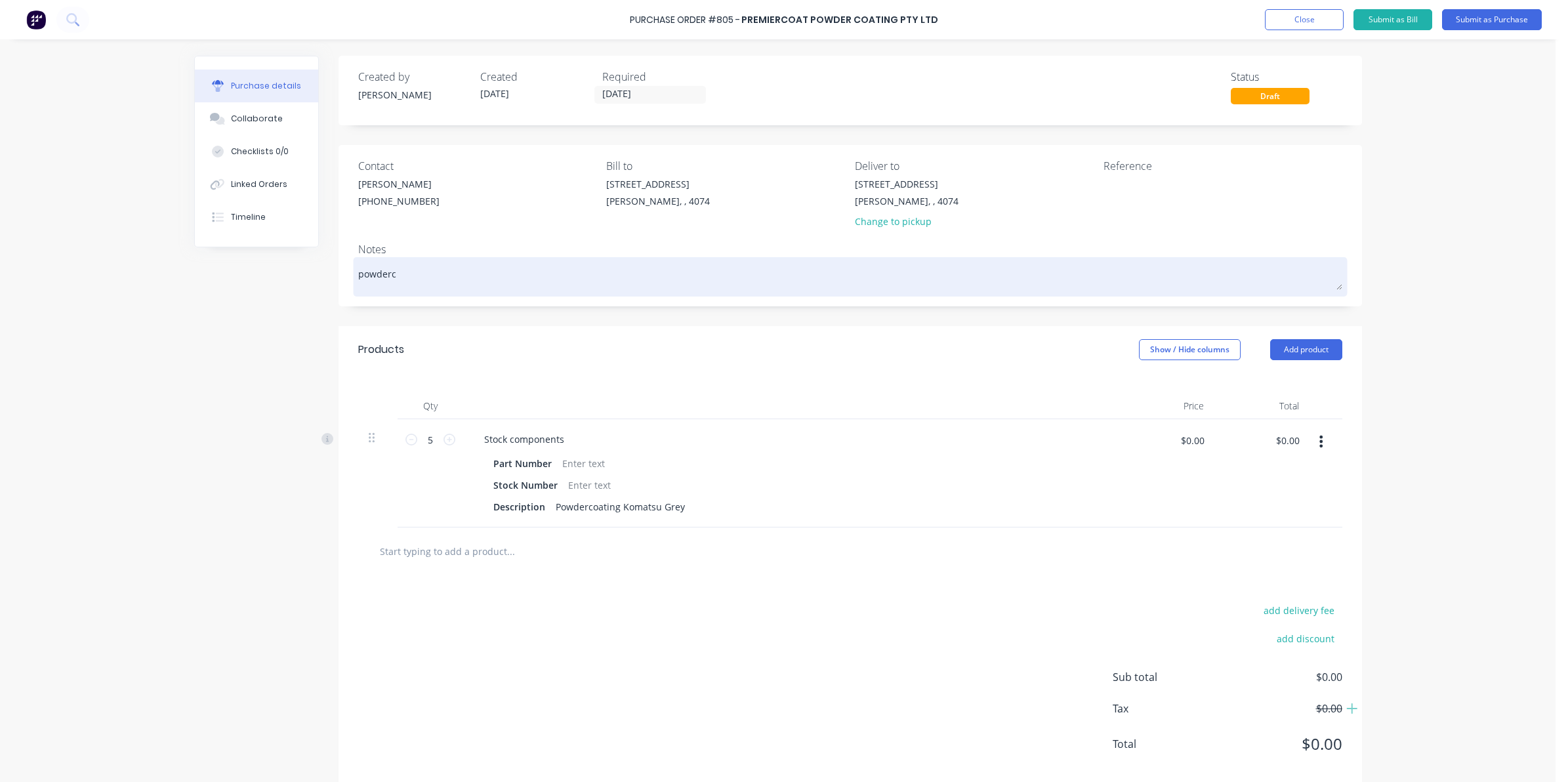
type textarea "x"
type textarea "powderco"
type textarea "x"
type textarea "powdercoa"
type textarea "x"
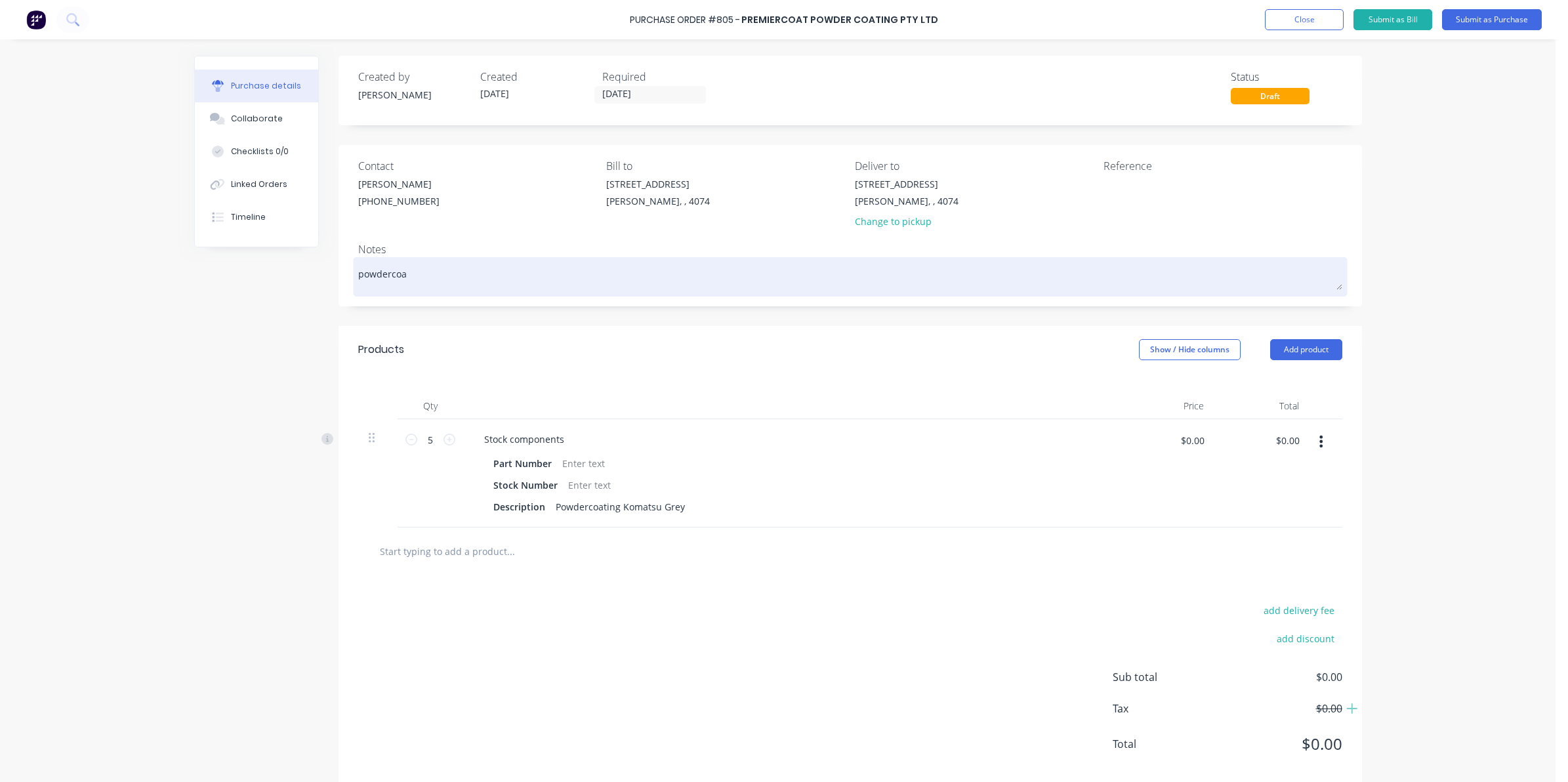
type textarea "powdercoat"
type textarea "x"
type textarea "powdercoat"
type textarea "x"
type textarea "powdercoat k"
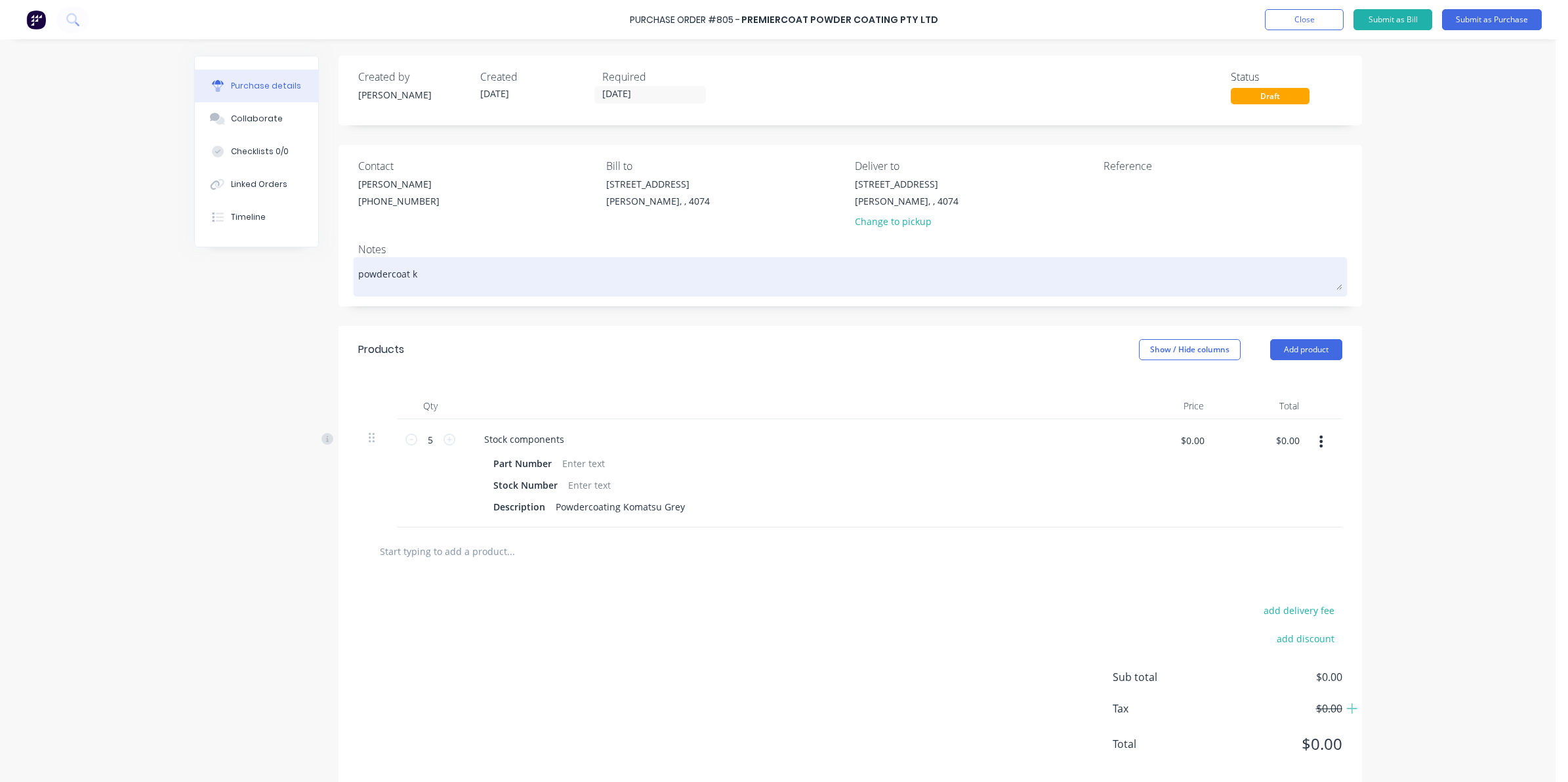
type textarea "x"
type textarea "powdercoat ko"
type textarea "x"
type textarea "powdercoat kom"
type textarea "x"
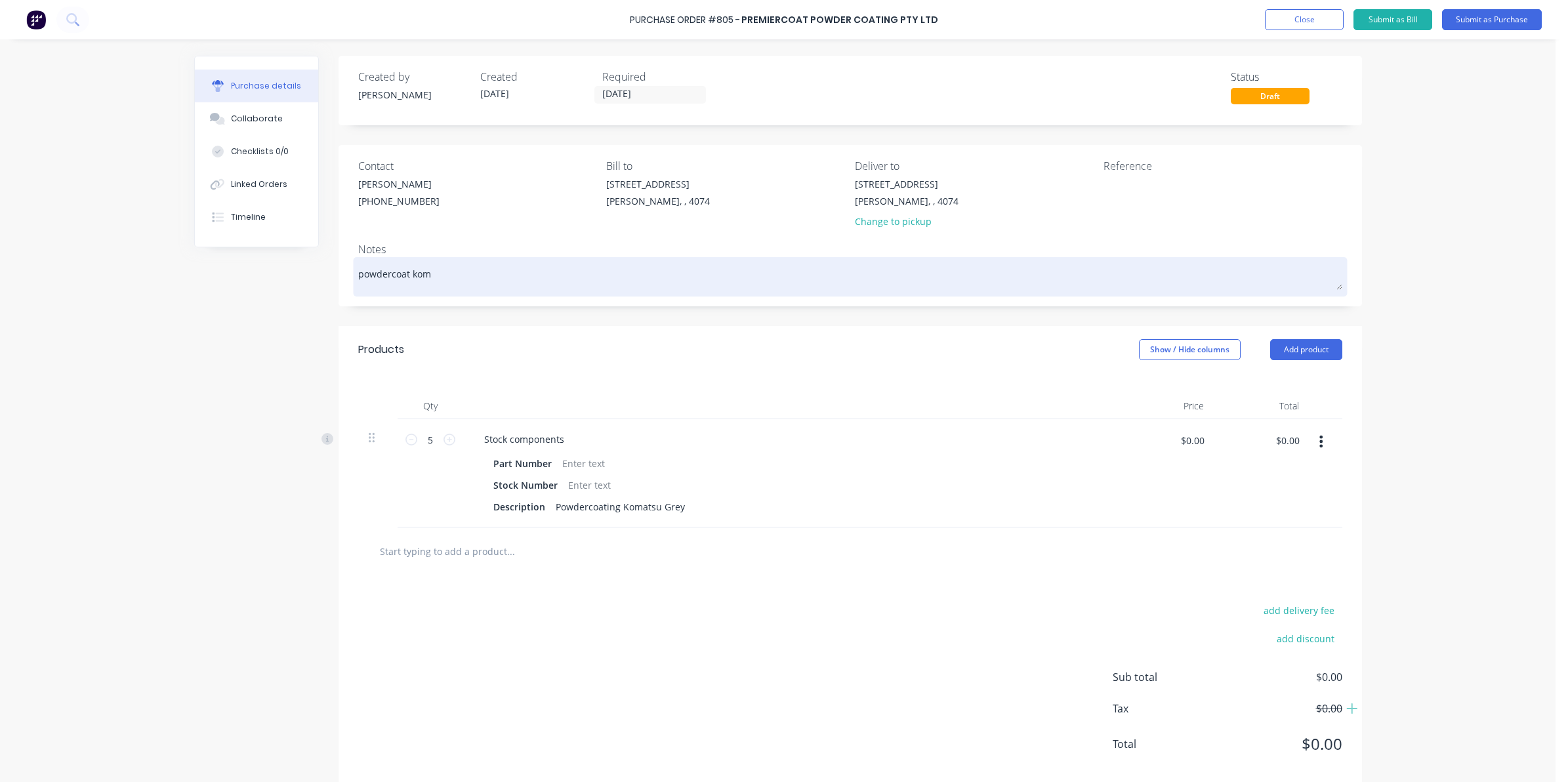
type textarea "powdercoat koma"
type textarea "x"
type textarea "powdercoat komat"
type textarea "x"
type textarea "powdercoat komats"
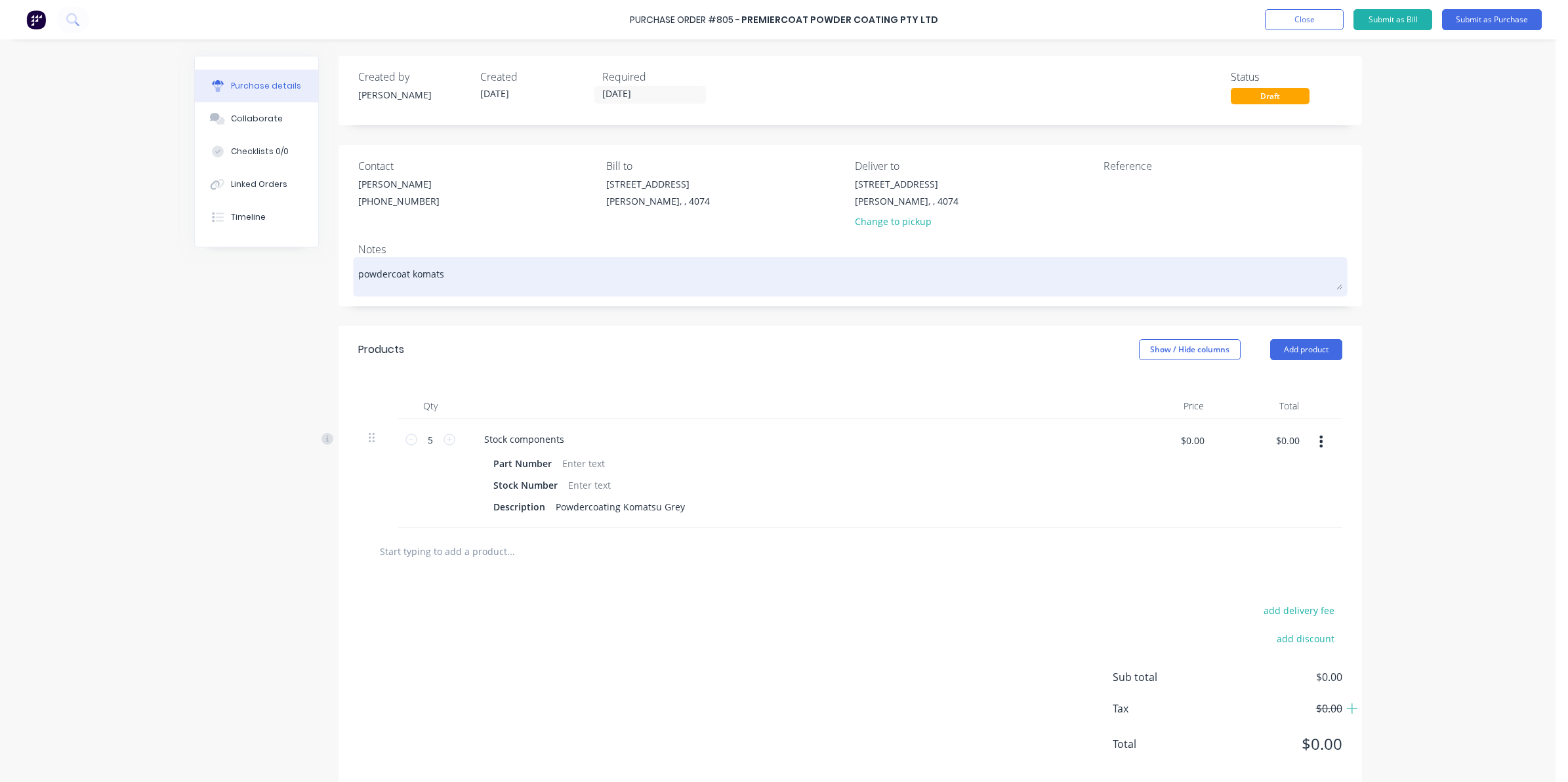
type textarea "x"
type textarea "powdercoat komatsu"
type textarea "x"
type textarea "powdercoat komatsu"
type textarea "x"
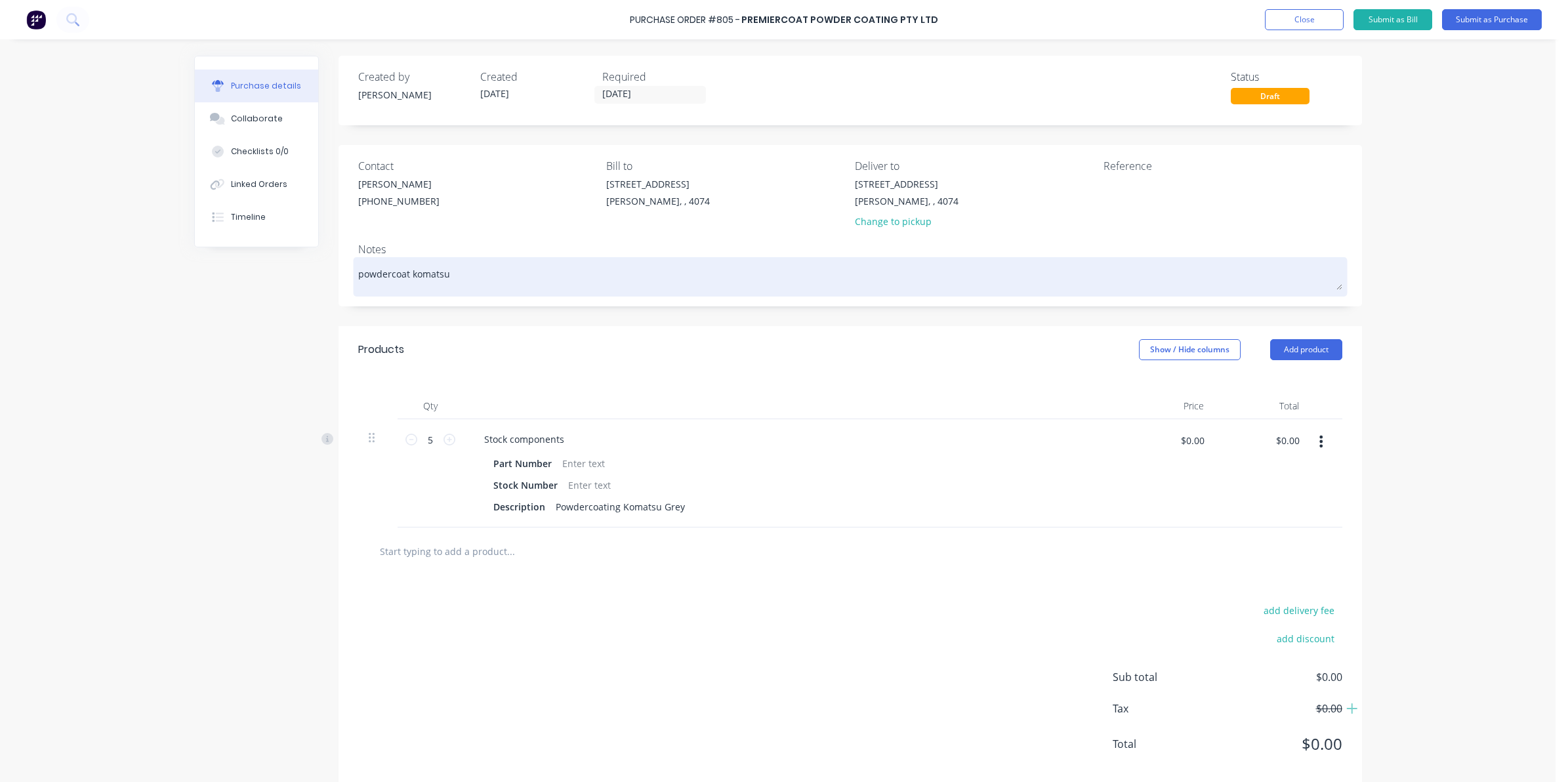
type textarea "powdercoat komatsu G"
type textarea "x"
type textarea "powdercoat komatsu Gr"
type textarea "x"
type textarea "powdercoat komatsu Gre"
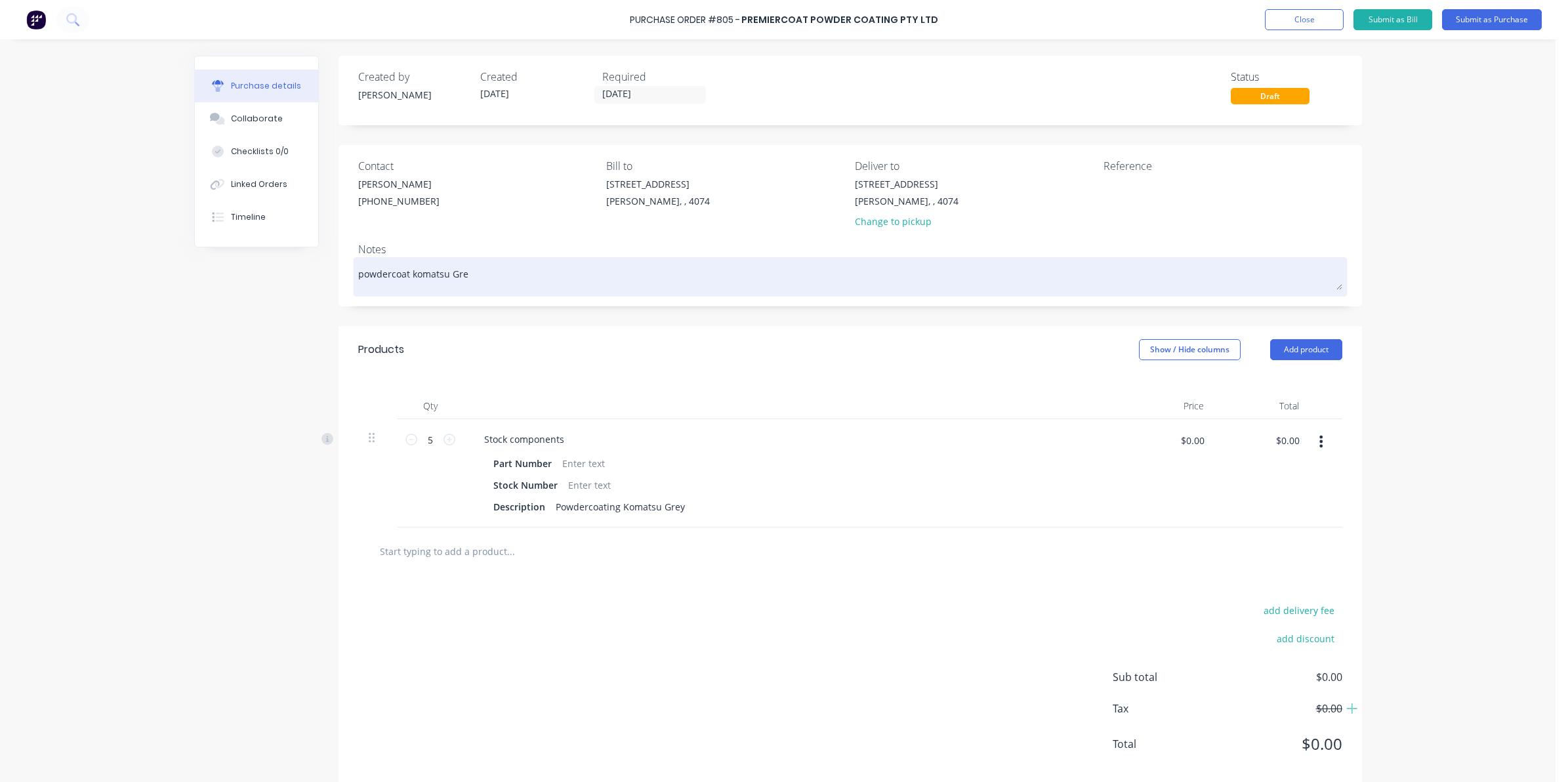
type textarea "x"
type textarea "powdercoat komatsu Grey"
type textarea "x"
type textarea "powdercoat komatsu Grey"
type textarea "x"
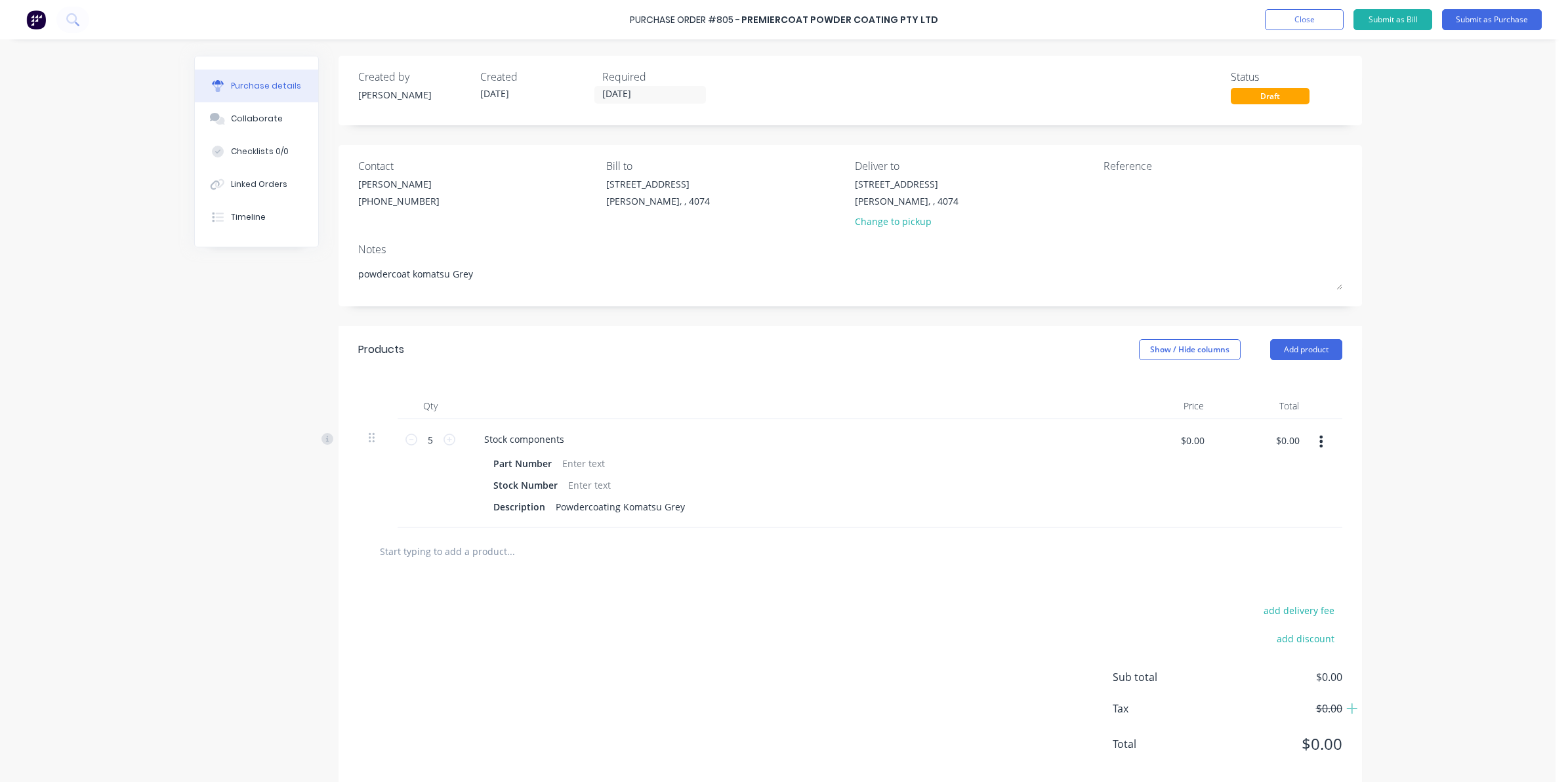
type textarea "powdercoat komatsu Grey"
type textarea "x"
type textarea "powdercoat komatsu Grey"
click at [1501, 23] on button "Submit as Purchase" at bounding box center [1491, 20] width 100 height 21
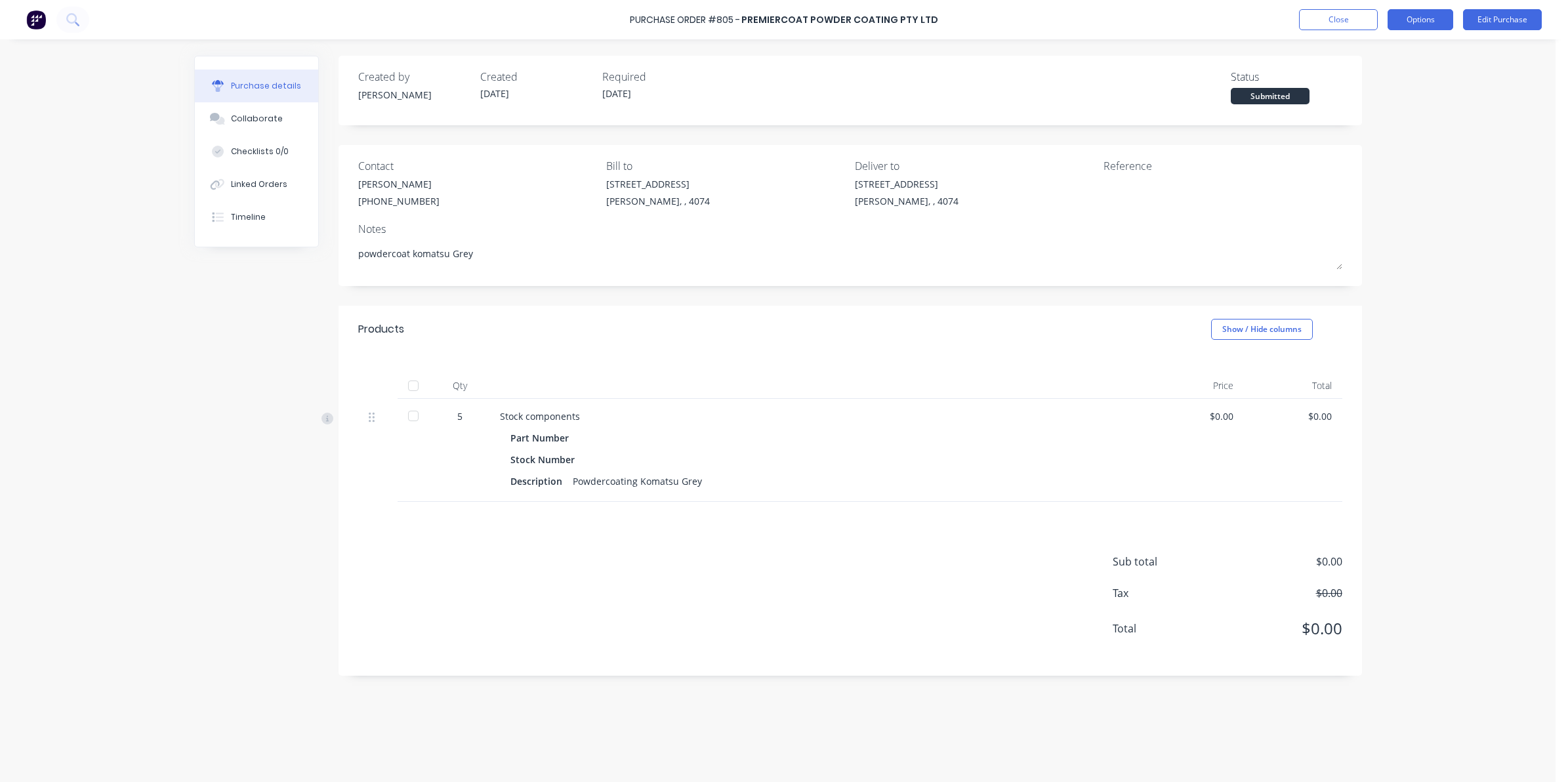
click at [1425, 21] on button "Options" at bounding box center [1420, 20] width 66 height 21
click at [1374, 56] on div "Print / Email" at bounding box center [1390, 54] width 101 height 19
click at [1355, 107] on div "Without pricing" at bounding box center [1390, 106] width 101 height 19
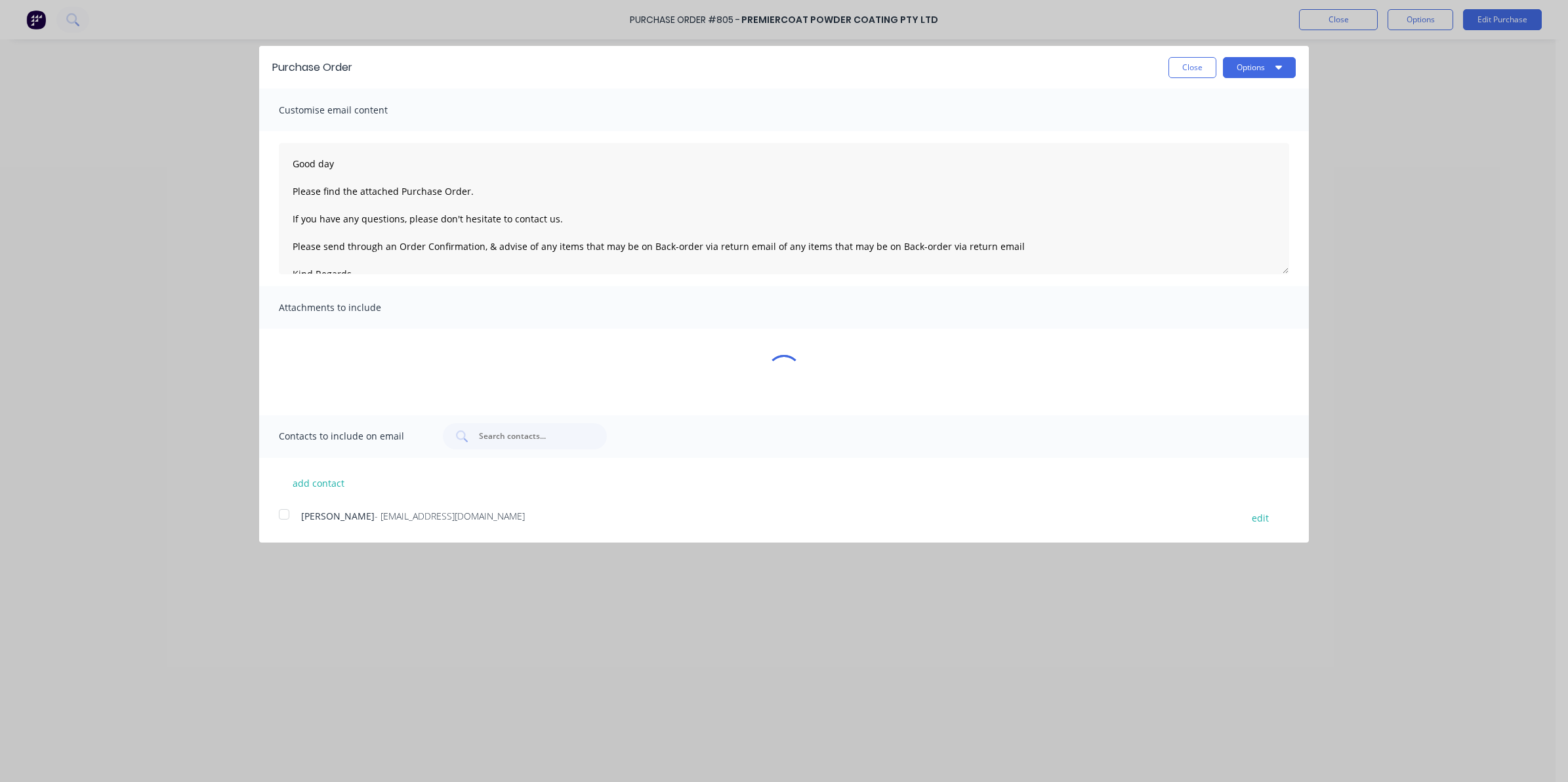
type textarea "x"
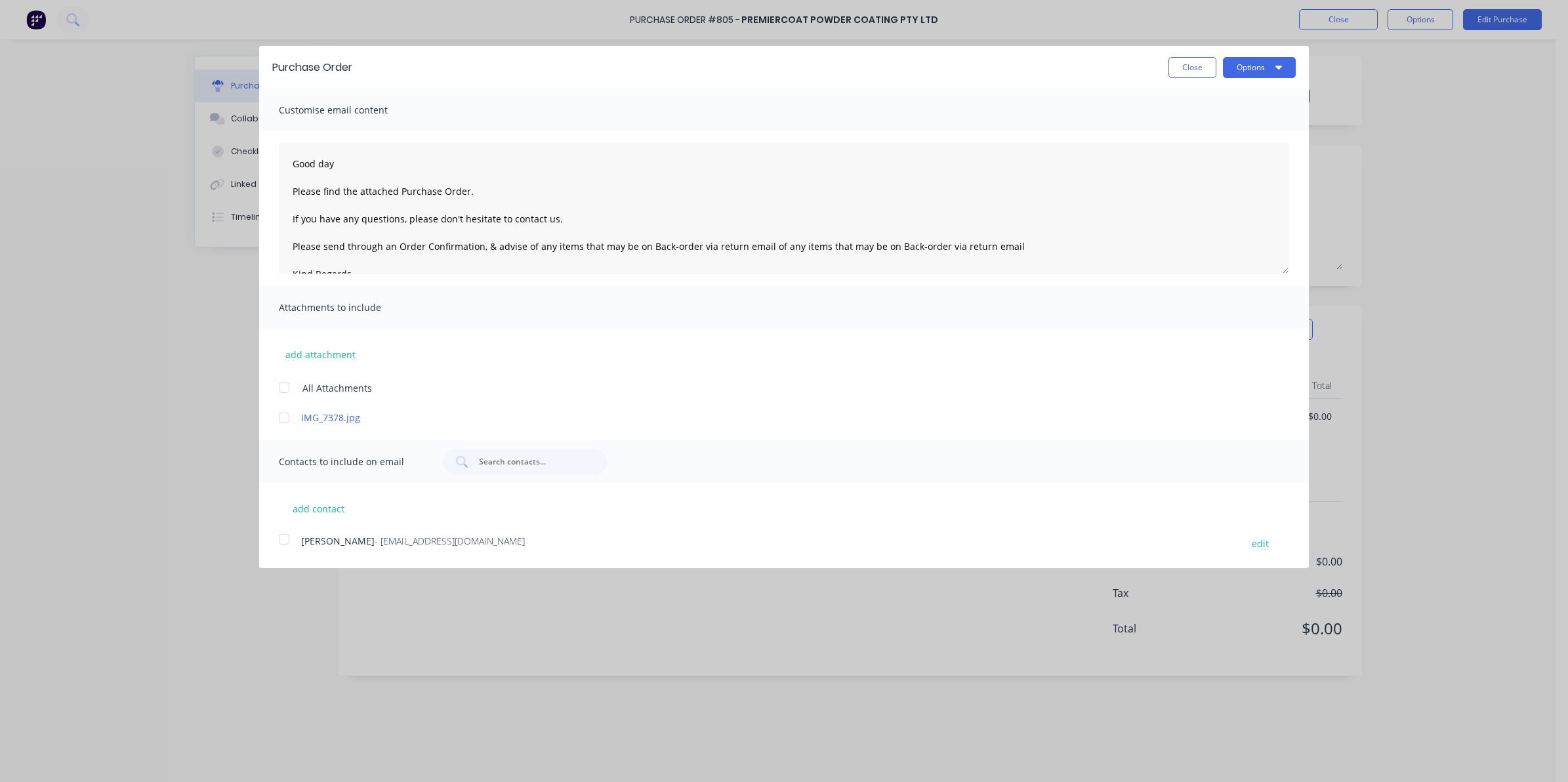
click at [279, 538] on div at bounding box center [284, 539] width 26 height 26
type textarea "Good day Please find the attached Purchase Order. If you have any questions, pl…"
click at [282, 424] on div at bounding box center [284, 417] width 26 height 26
type textarea "x"
type textarea "Good day Please find the attached Purchase Order. If you have any questions, pl…"
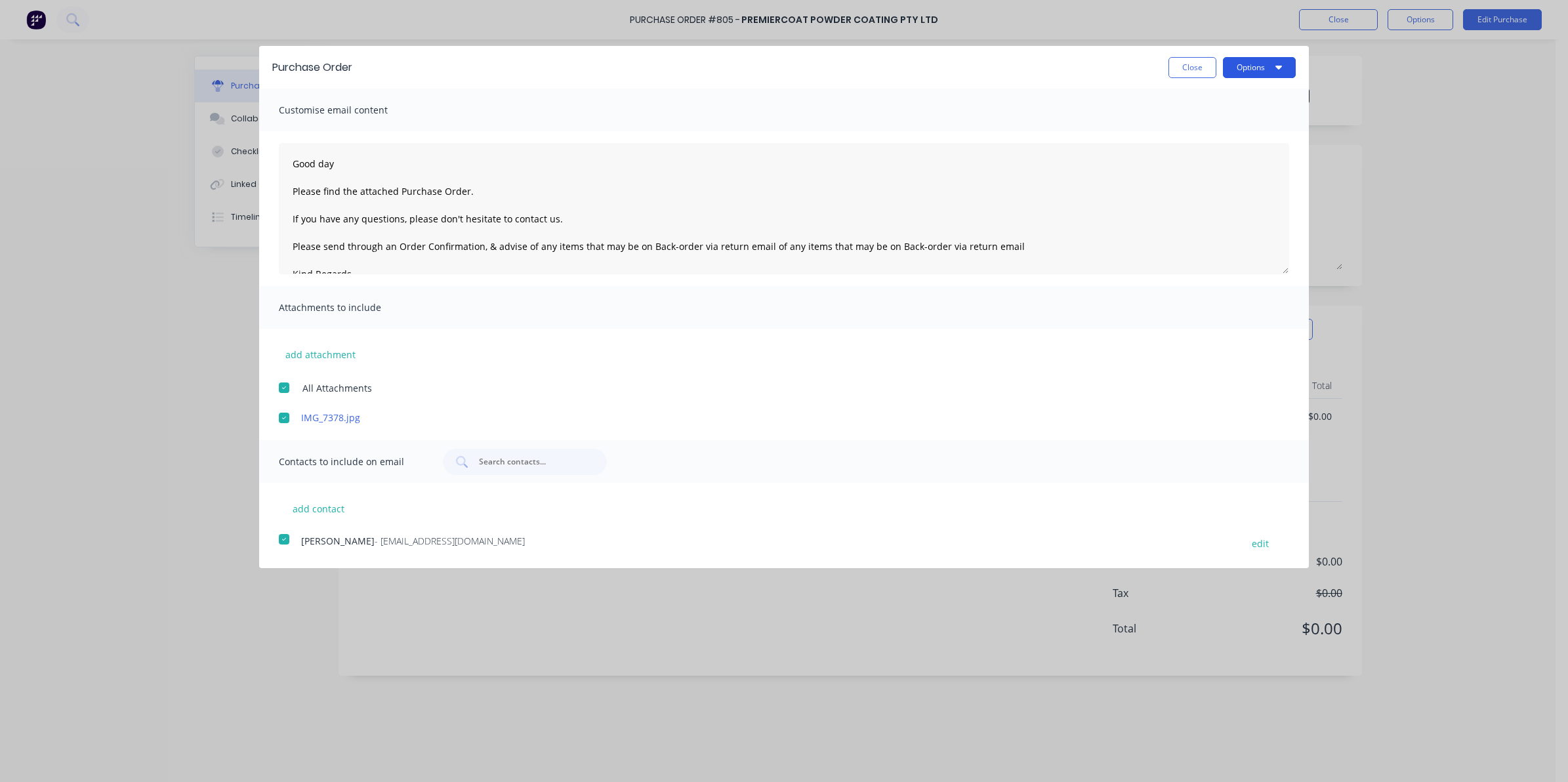
click at [1286, 58] on button "Options" at bounding box center [1258, 67] width 73 height 21
click at [1196, 128] on div "Email" at bounding box center [1233, 127] width 101 height 19
type textarea "x"
type textarea "Good day Please find the attached Purchase Order. If you have any questions, pl…"
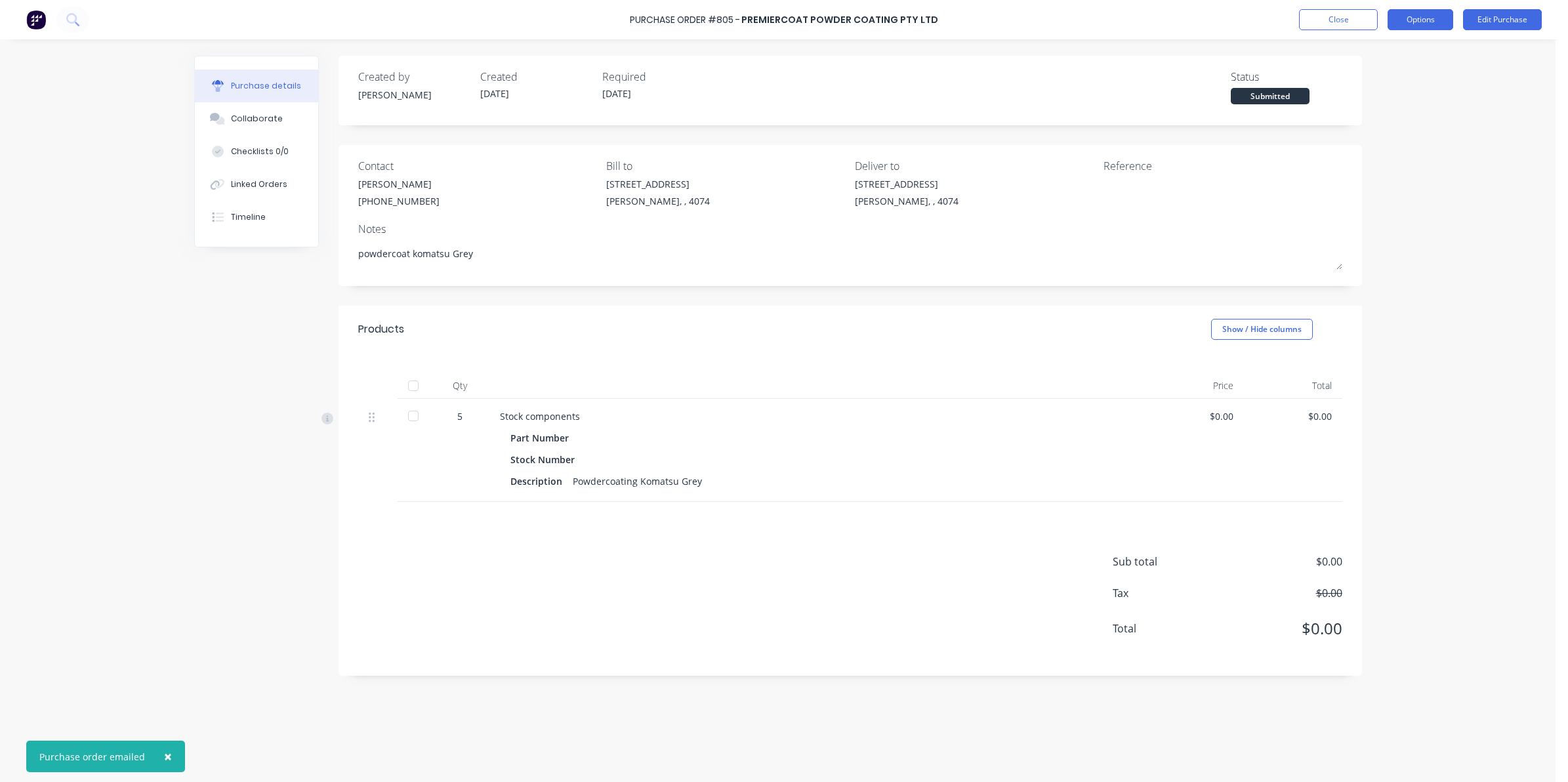
click at [1413, 26] on button "Options" at bounding box center [1420, 20] width 66 height 21
click at [1366, 54] on div "Print / Email" at bounding box center [1390, 54] width 101 height 19
click at [1369, 100] on div "Without pricing" at bounding box center [1390, 106] width 101 height 19
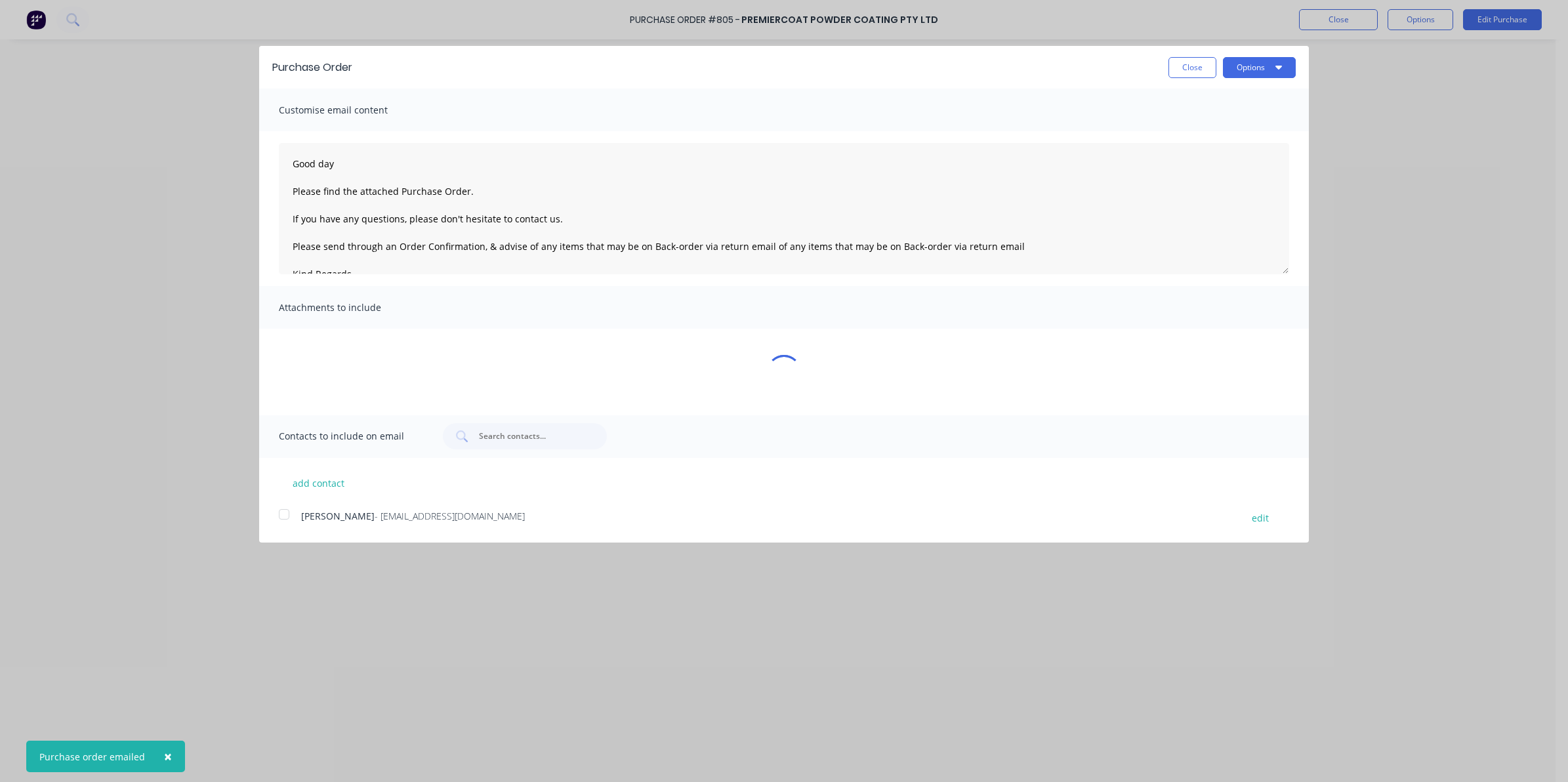
type textarea "x"
type textarea "Good day Please find the attached Purchase Order. If you have any questions, pl…"
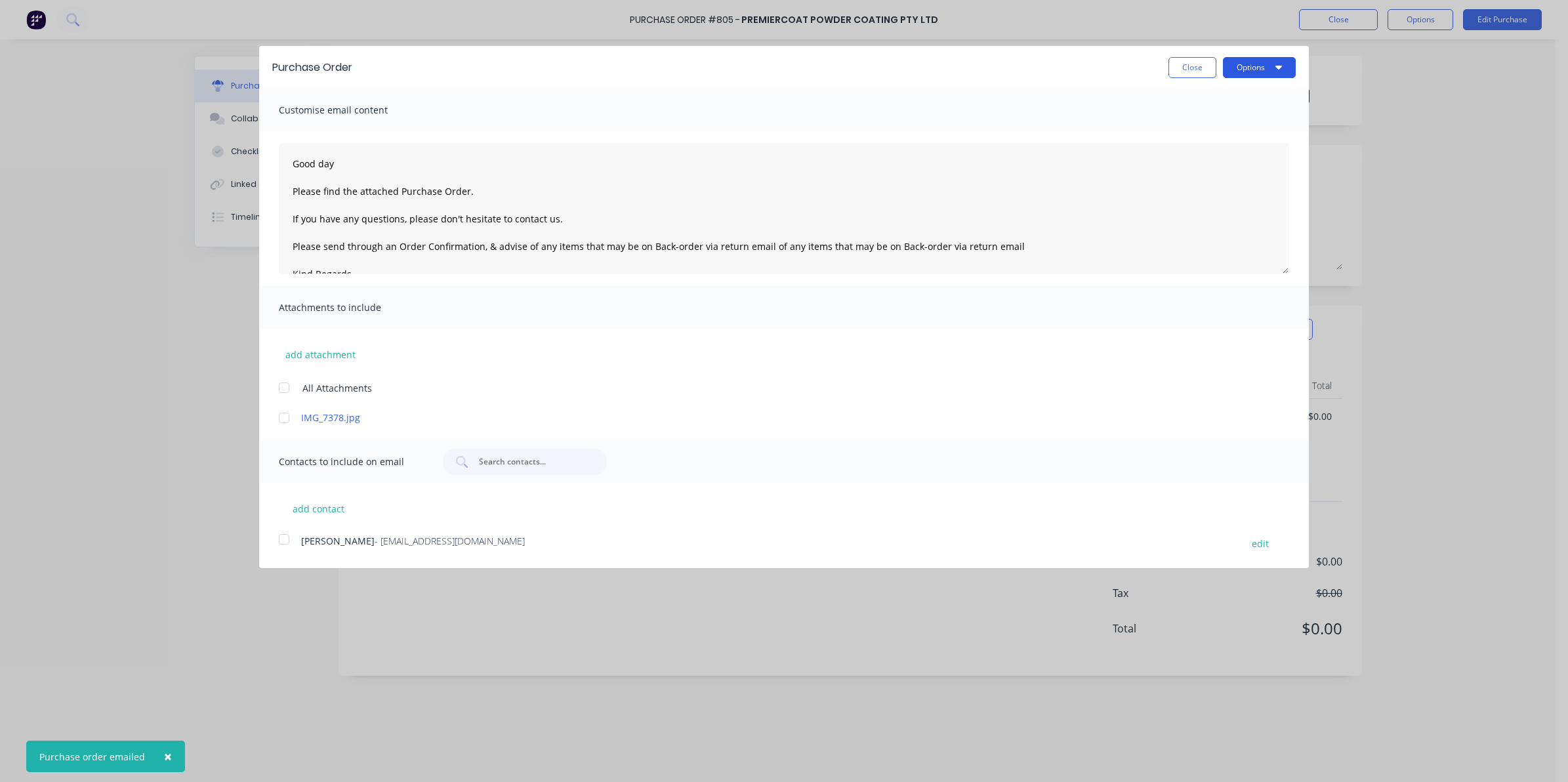
click at [1237, 63] on button "Options" at bounding box center [1258, 67] width 73 height 21
type textarea "x"
type textarea "Good day Please find the attached Purchase Order. If you have any questions, pl…"
click at [287, 417] on div at bounding box center [284, 417] width 26 height 26
type textarea "x"
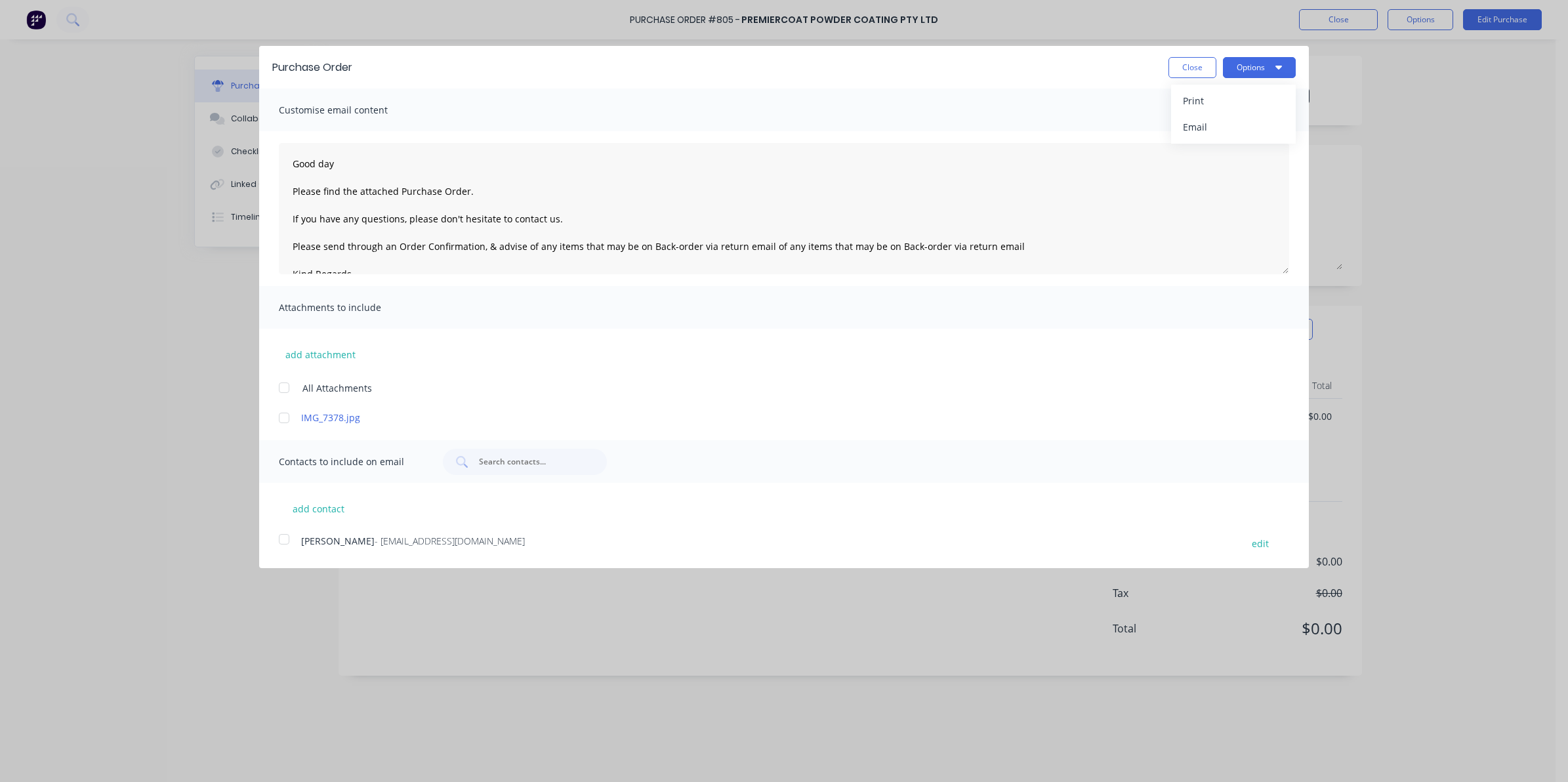
type textarea "Good day Please find the attached Purchase Order. If you have any questions, pl…"
click at [1257, 67] on button "Options" at bounding box center [1258, 67] width 73 height 21
type textarea "x"
type textarea "Good day Please find the attached Purchase Order. If you have any questions, pl…"
type textarea "x"
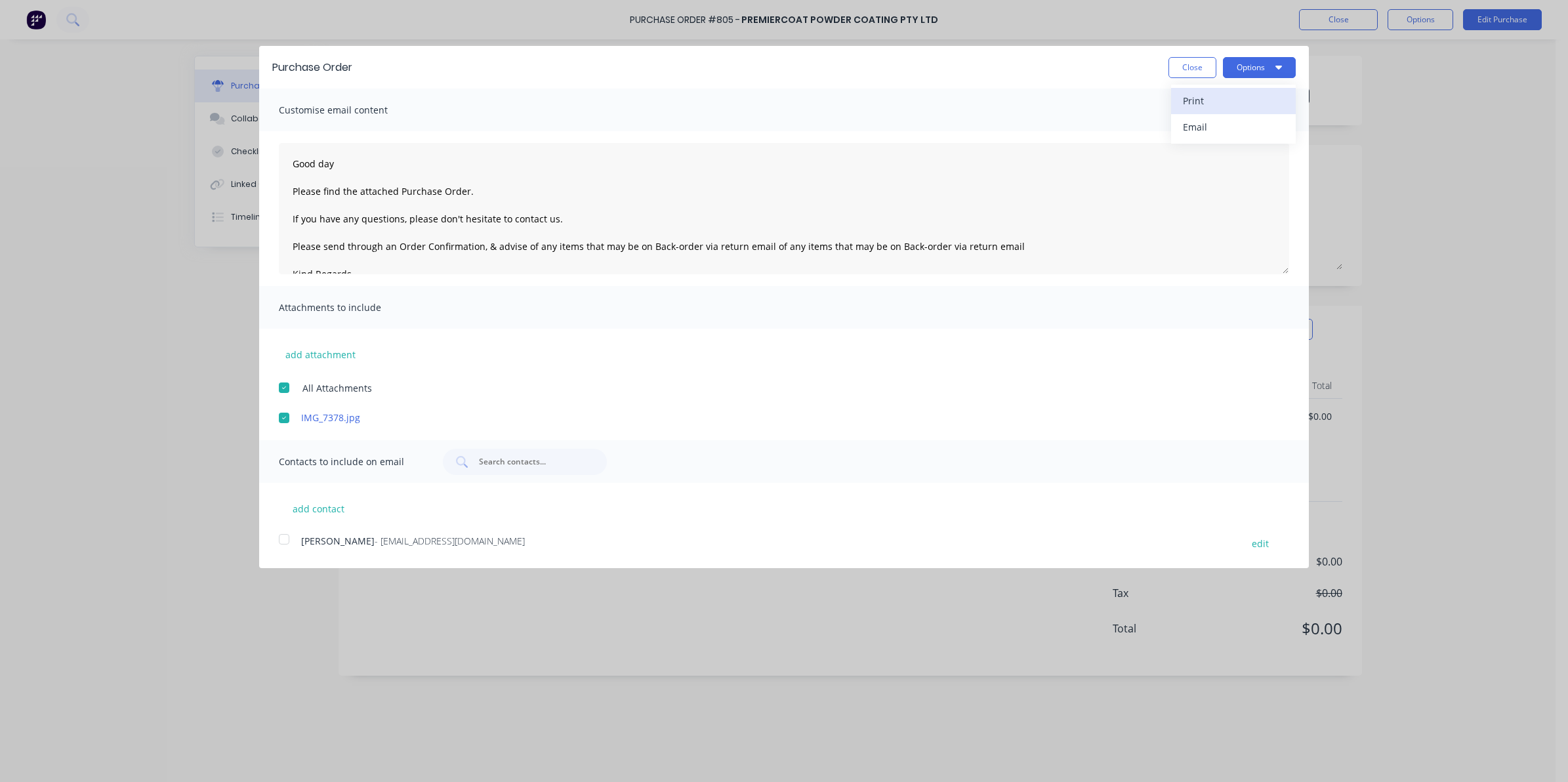
type textarea "Good day Please find the attached Purchase Order. If you have any questions, pl…"
type textarea "x"
type textarea "Good day Please find the attached Purchase Order. If you have any questions, pl…"
type textarea "x"
type textarea "Good day Please find the attached Purchase Order. If you have any questions, pl…"
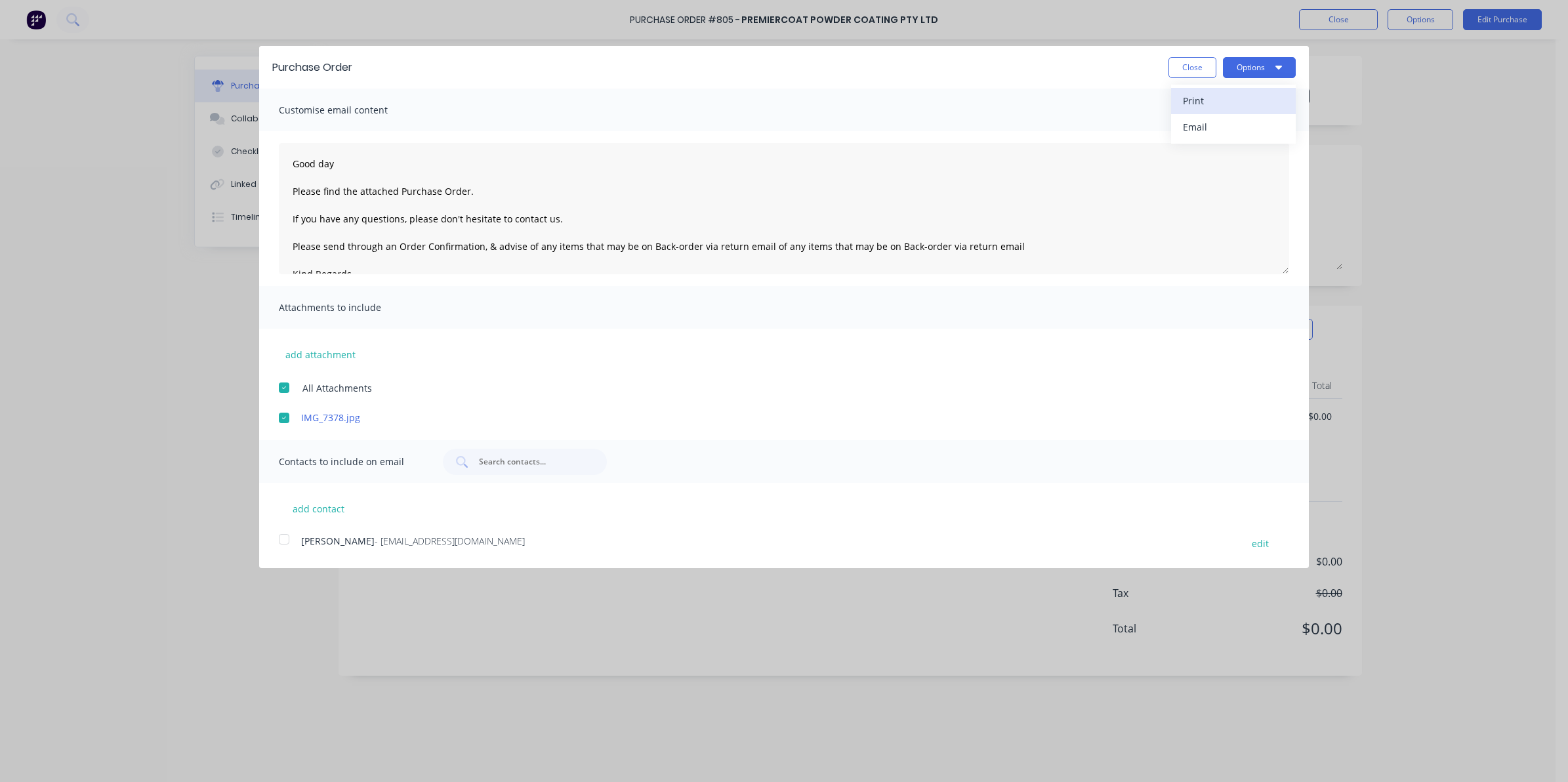
type textarea "x"
click at [1218, 104] on div "Print" at bounding box center [1233, 100] width 101 height 19
type textarea "Good day Please find the attached Purchase Order. If you have any questions, pl…"
type textarea "x"
type textarea "Good day Please find the attached Purchase Order. If you have any questions, pl…"
